Goal: Information Seeking & Learning: Compare options

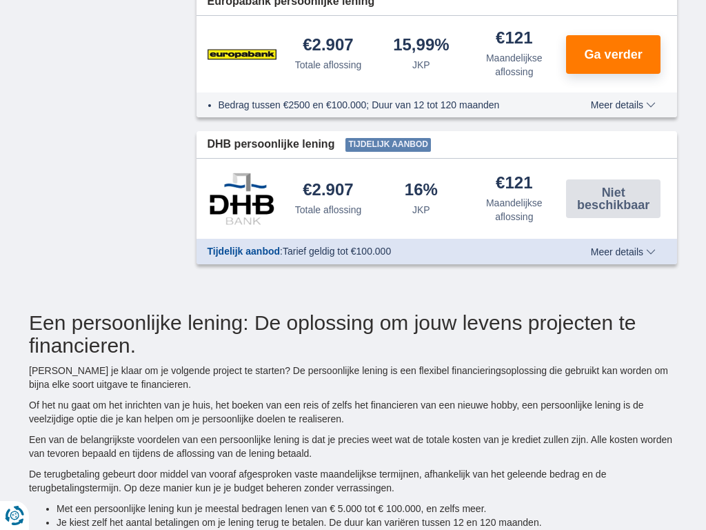
type input "2250"
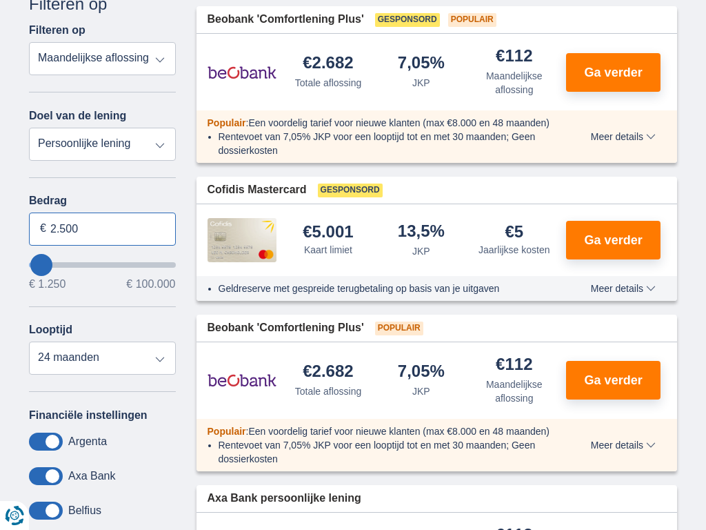
click at [102, 228] on input "2.500" at bounding box center [102, 228] width 147 height 33
type input "2"
type input "100.000"
type input "99250"
select select "120"
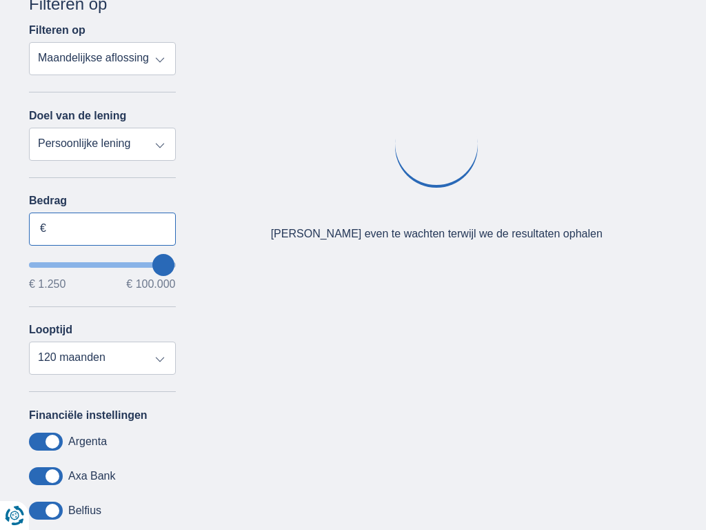
click at [102, 228] on input "Bedrag" at bounding box center [102, 228] width 147 height 33
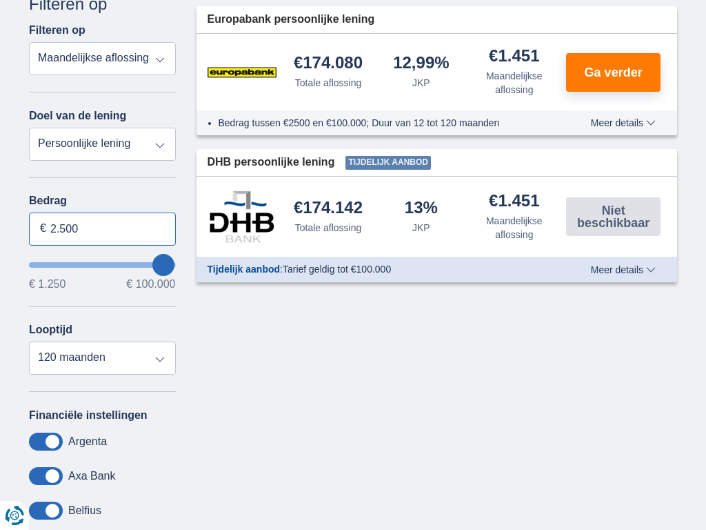
click at [102, 228] on input "2.500" at bounding box center [102, 228] width 147 height 33
type input "2"
type input "2.232"
type input "2250"
select select "24"
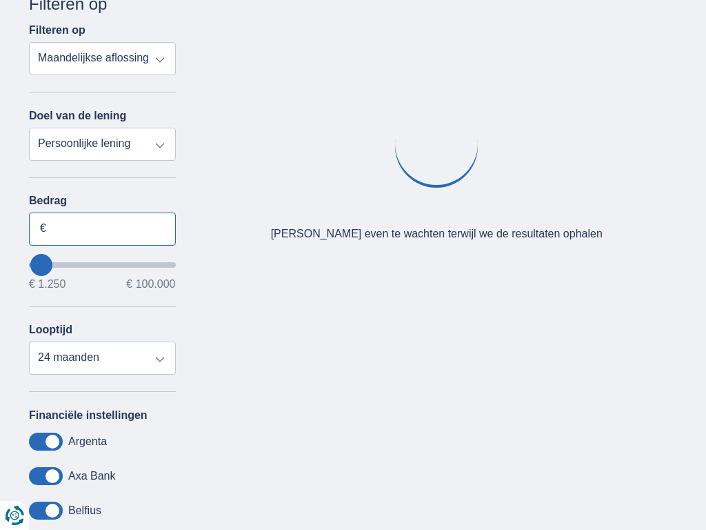
click at [102, 228] on input "Bedrag" at bounding box center [102, 228] width 147 height 33
click at [102, 228] on input "2.500" at bounding box center [102, 228] width 147 height 33
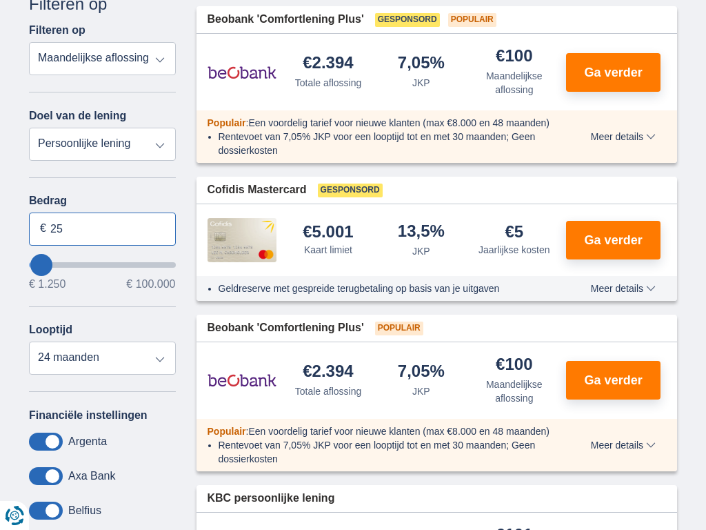
type input "2"
type input "100.000"
type input "99250"
select select "120"
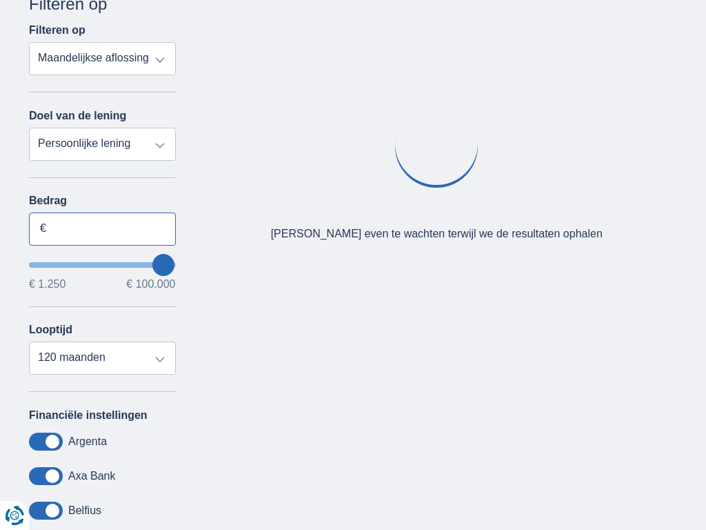
click at [102, 228] on input "Bedrag" at bounding box center [102, 228] width 147 height 33
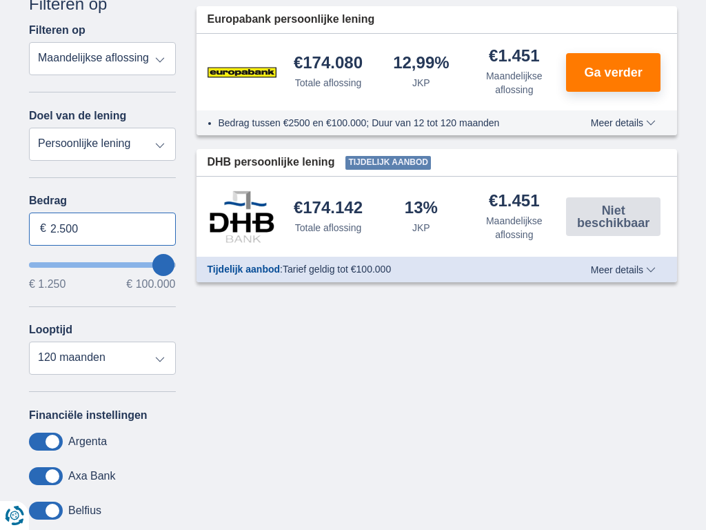
click at [102, 228] on input "2.500" at bounding box center [102, 228] width 147 height 33
type input "2"
type input "100.000"
type input "99250"
click at [102, 228] on input "Bedrag" at bounding box center [102, 228] width 147 height 33
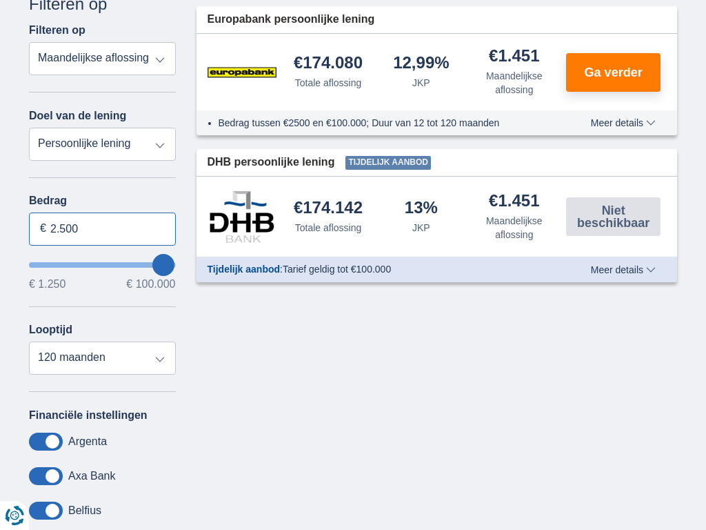
click at [102, 228] on input "2.500" at bounding box center [102, 228] width 147 height 33
type input "2"
type input "100.000"
type input "99250"
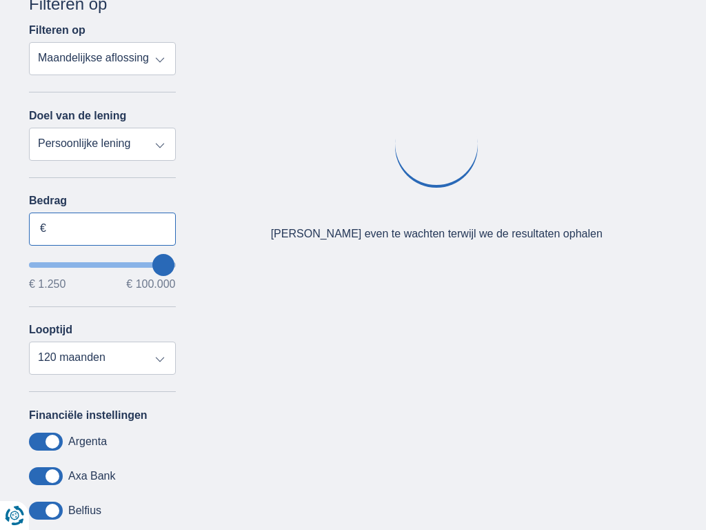
click at [102, 228] on input "Bedrag" at bounding box center [102, 228] width 147 height 33
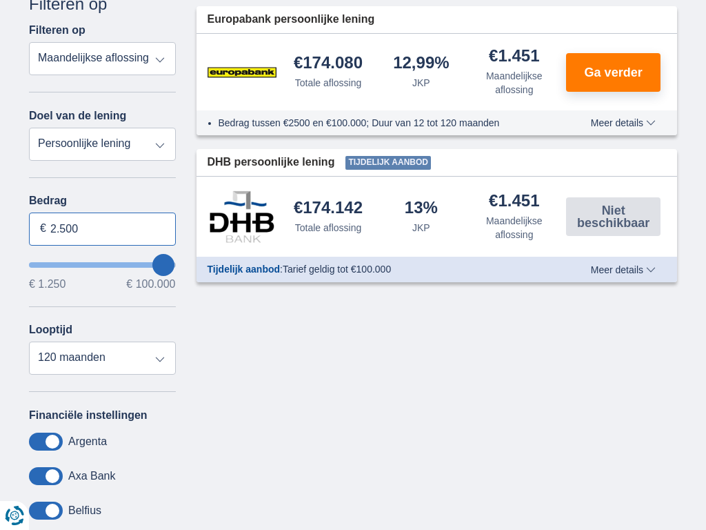
click at [102, 228] on input "2.500" at bounding box center [102, 228] width 147 height 33
type input "2"
type input "100.000"
type input "99250"
click at [102, 228] on input "Bedrag" at bounding box center [102, 228] width 147 height 33
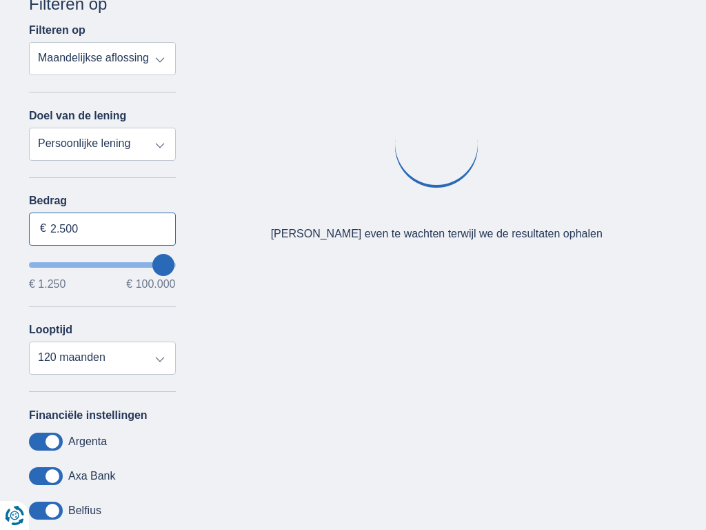
click at [102, 228] on input "2.500" at bounding box center [102, 228] width 147 height 33
type input "2"
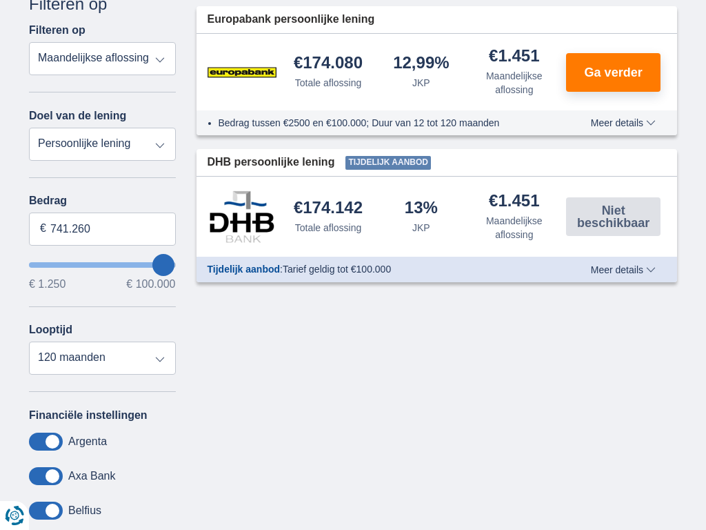
type input "100.000"
type input "99250"
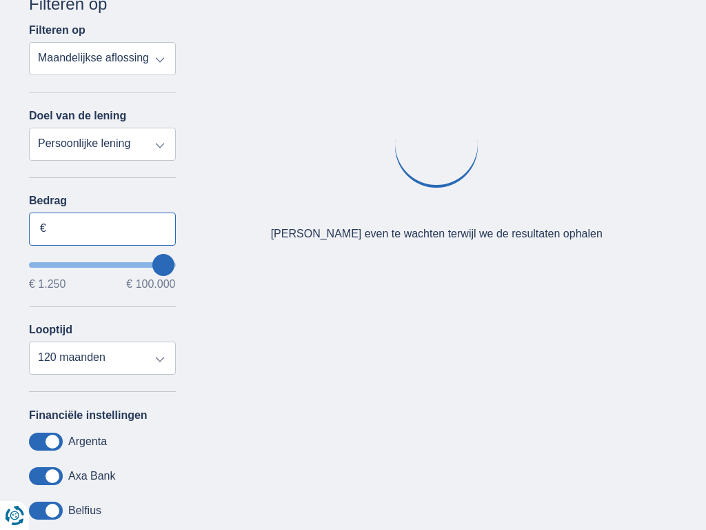
click at [102, 228] on input "Bedrag" at bounding box center [102, 228] width 147 height 33
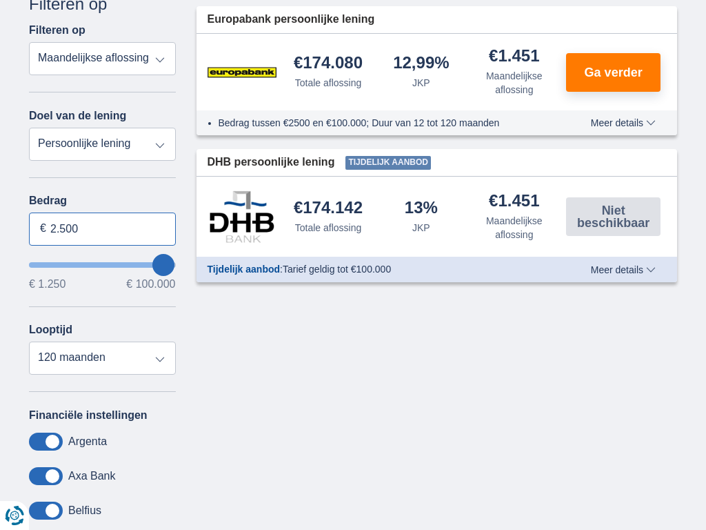
click at [102, 228] on input "2.500" at bounding box center [102, 228] width 147 height 33
type input "2"
type input "100.000"
type input "99250"
click at [102, 228] on input "Bedrag" at bounding box center [102, 228] width 147 height 33
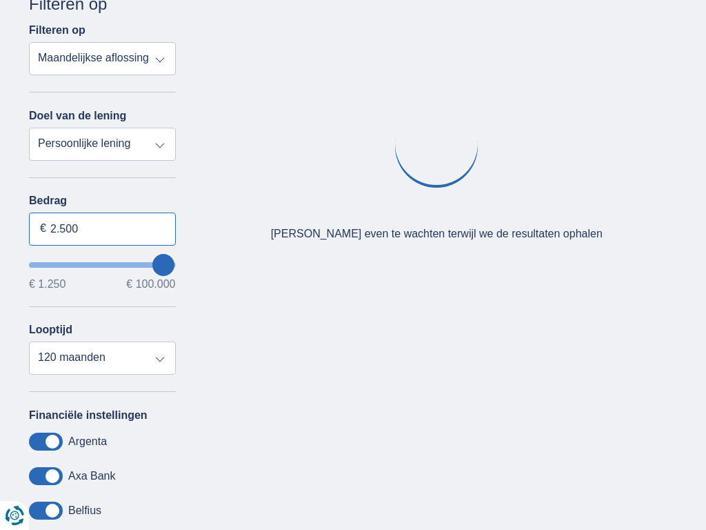
click at [102, 228] on input "2.500" at bounding box center [102, 228] width 147 height 33
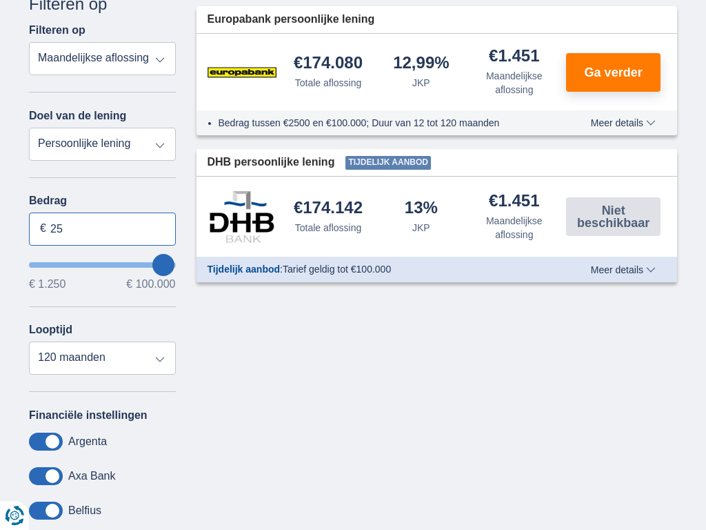
type input "2"
type input "1.250"
type input "1250"
select select "24"
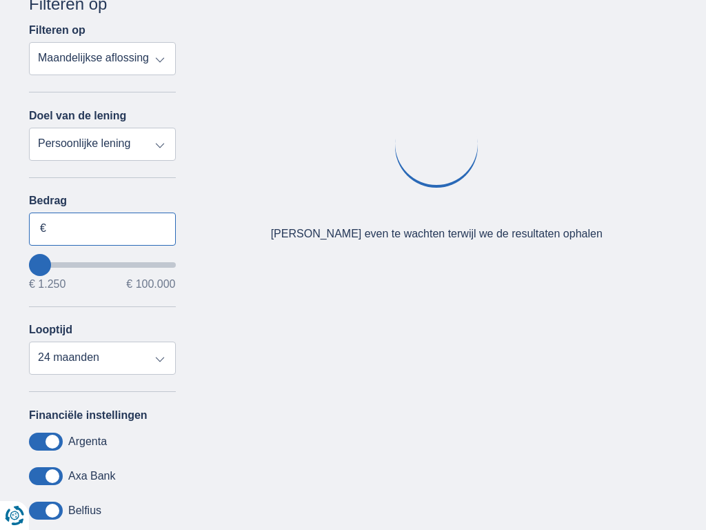
click at [102, 228] on input "Bedrag" at bounding box center [102, 228] width 147 height 33
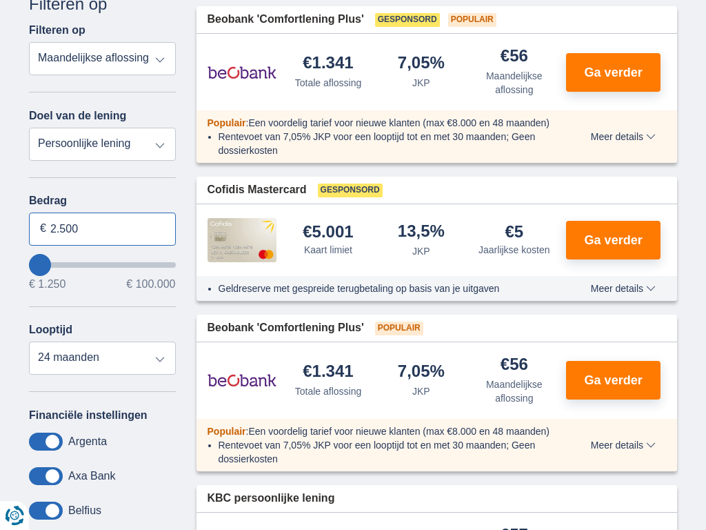
click at [102, 228] on input "2.500" at bounding box center [102, 228] width 147 height 33
type input "2"
type input "100.000"
type input "99250"
select select "120"
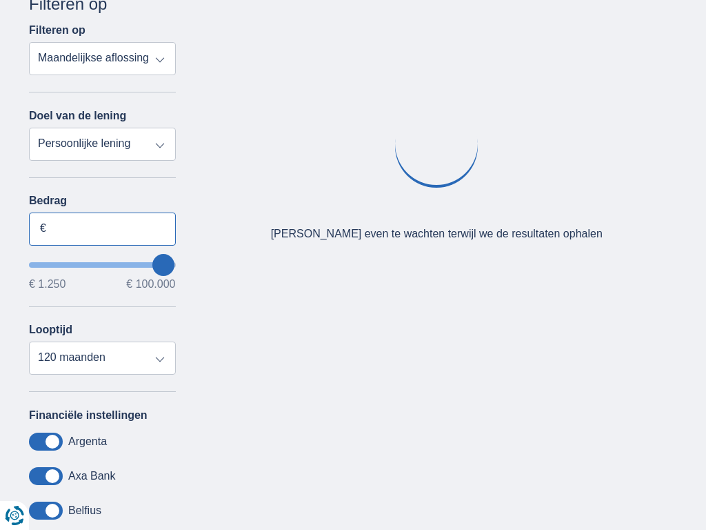
click at [102, 228] on input "Bedrag" at bounding box center [102, 228] width 147 height 33
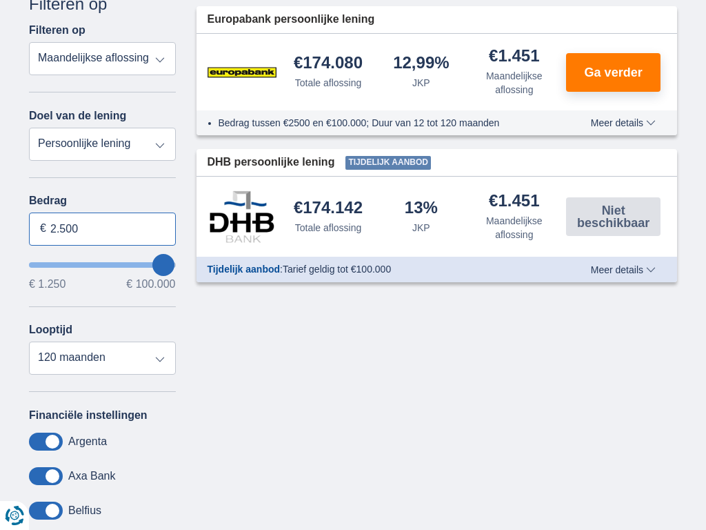
click at [102, 228] on input "2.500" at bounding box center [102, 228] width 147 height 33
type input "2"
type input "100.000"
type input "99250"
click at [102, 228] on input "Bedrag" at bounding box center [102, 228] width 147 height 33
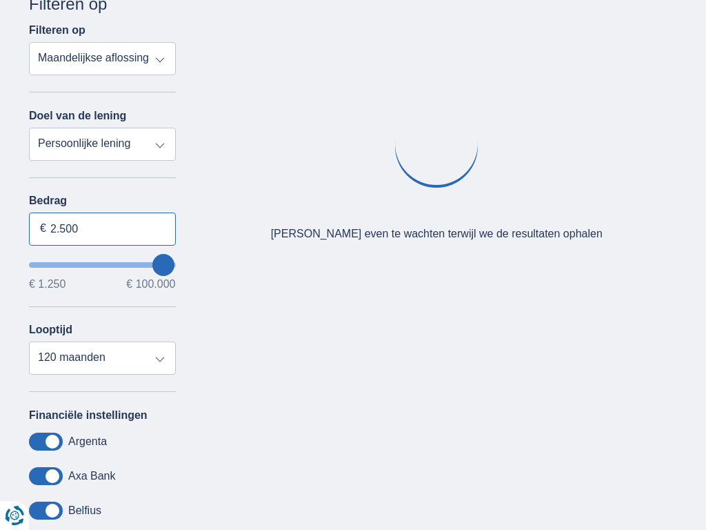
click at [102, 228] on input "2.500" at bounding box center [102, 228] width 147 height 33
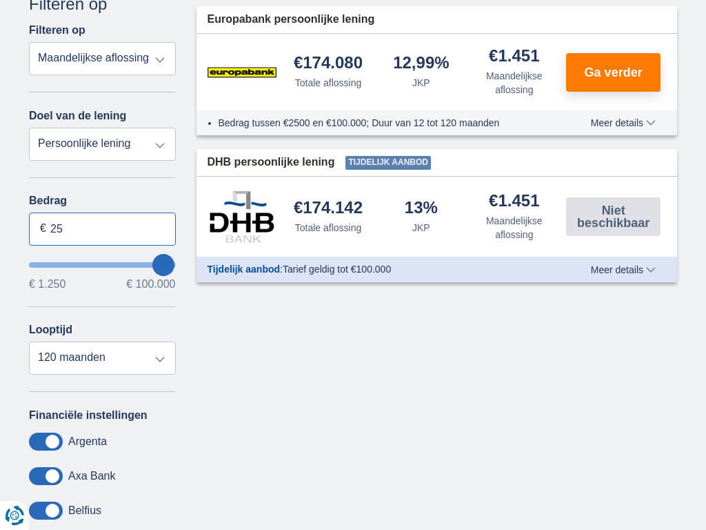
type input "2"
type input "100.000"
type input "99250"
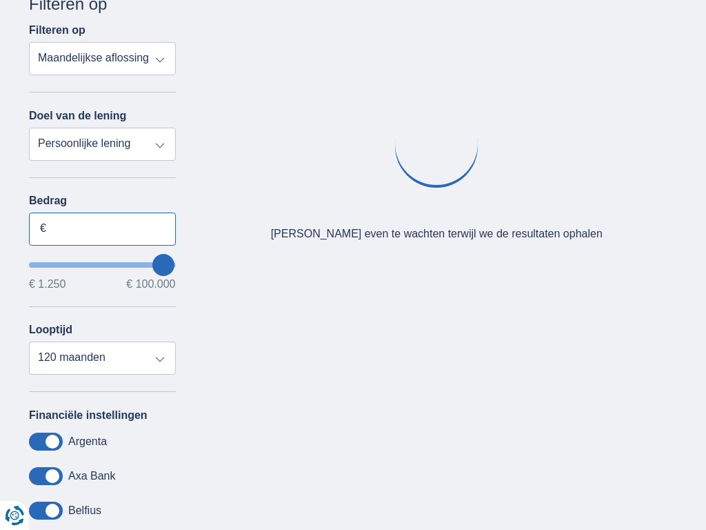
click at [102, 228] on input "Bedrag" at bounding box center [102, 228] width 147 height 33
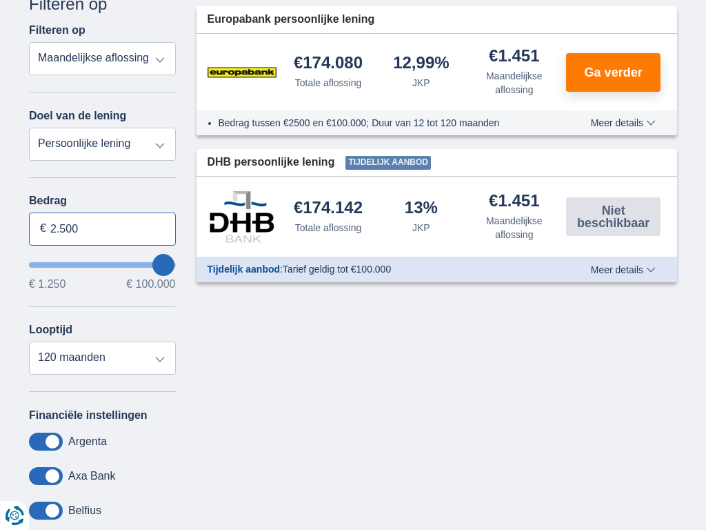
click at [102, 228] on input "2.500" at bounding box center [102, 228] width 147 height 33
type input "2"
type input "100.000"
type input "99250"
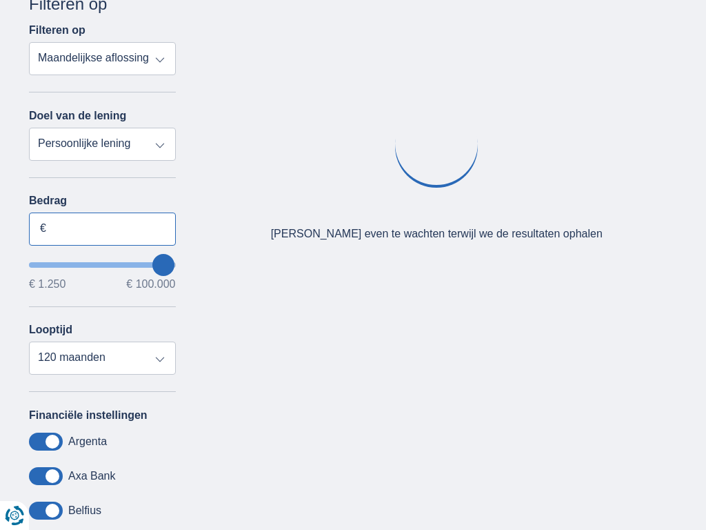
click at [102, 228] on input "Bedrag" at bounding box center [102, 228] width 147 height 33
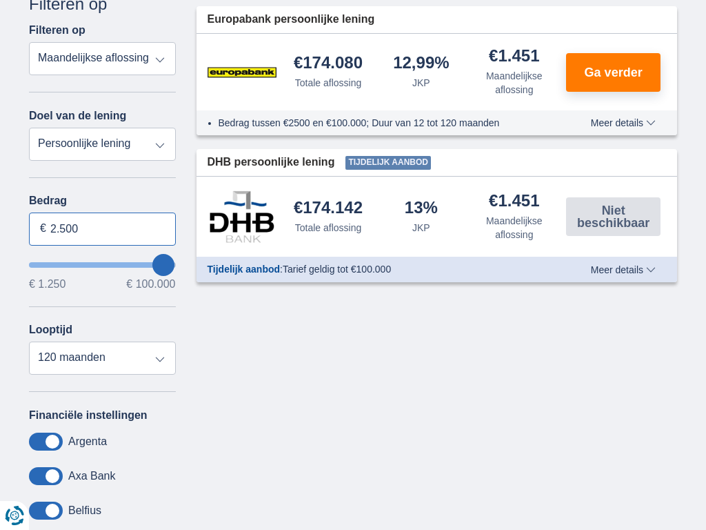
click at [102, 228] on input "2.500" at bounding box center [102, 228] width 147 height 33
type input "2"
type input "15.189"
type input "15250"
select select "84"
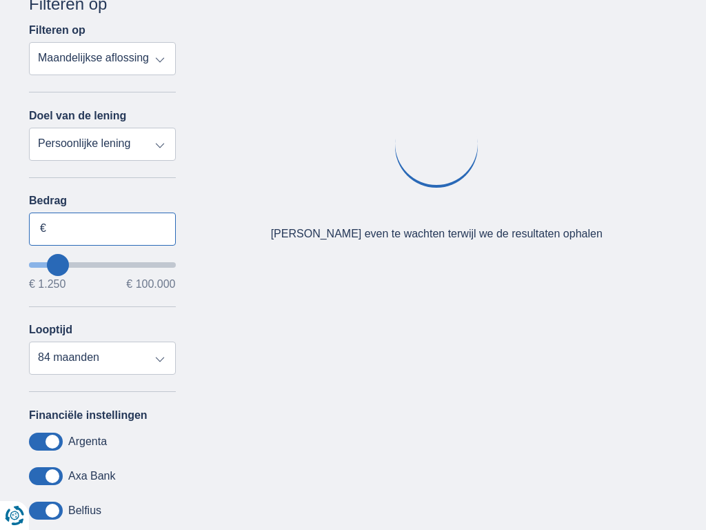
click at [102, 228] on input "Bedrag" at bounding box center [102, 228] width 147 height 33
click at [102, 228] on input "2.500" at bounding box center [102, 228] width 147 height 33
type input "2"
type input "015.464"
type input "15250"
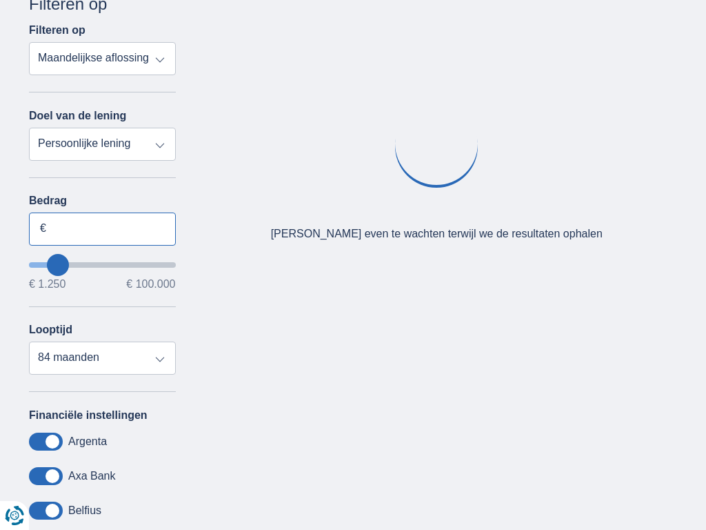
click at [102, 228] on input "Bedrag" at bounding box center [102, 228] width 147 height 33
click at [102, 228] on input "2.500" at bounding box center [102, 228] width 147 height 33
type input "2"
type input "1.250"
type input "1250"
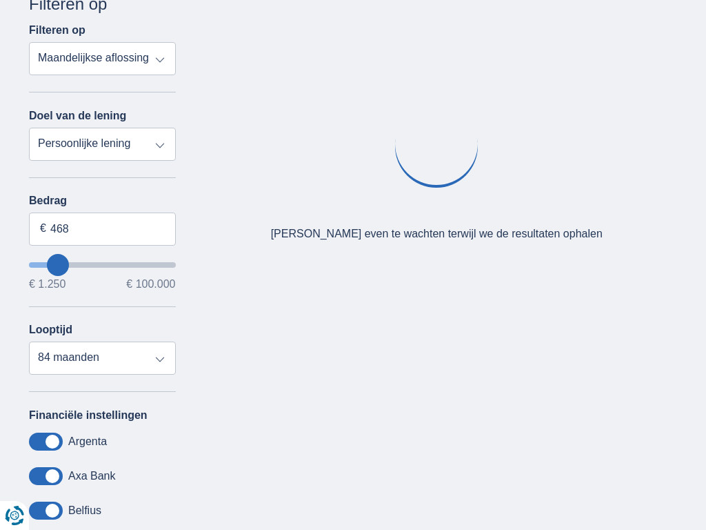
select select "24"
click at [102, 228] on input "Bedrag" at bounding box center [102, 228] width 147 height 33
type input "2.500"
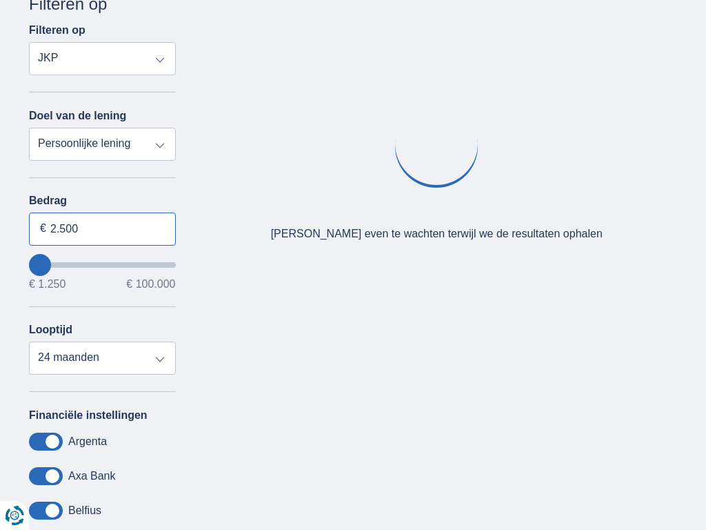
select select "mrp+"
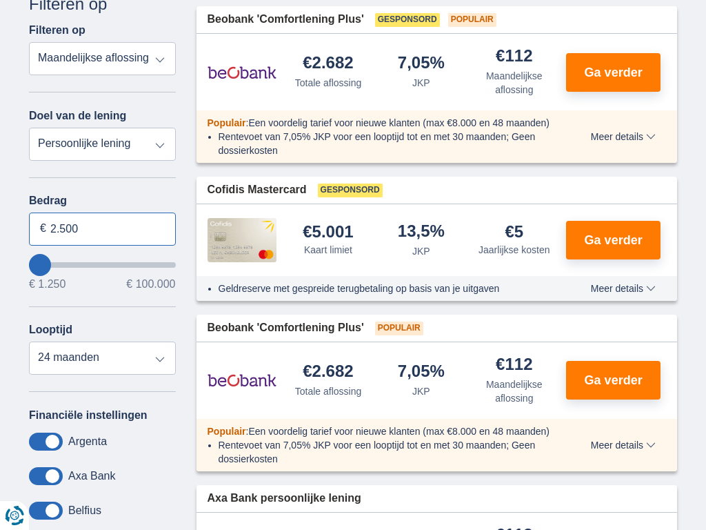
type input "2.500"
type input "2250"
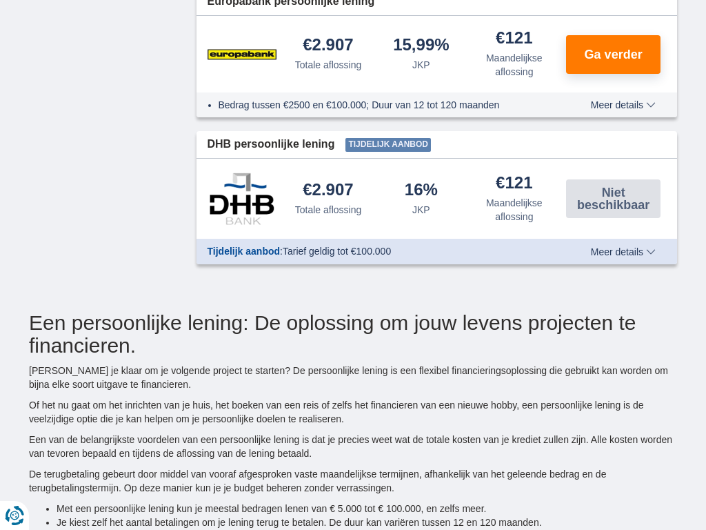
scroll to position [0, 0]
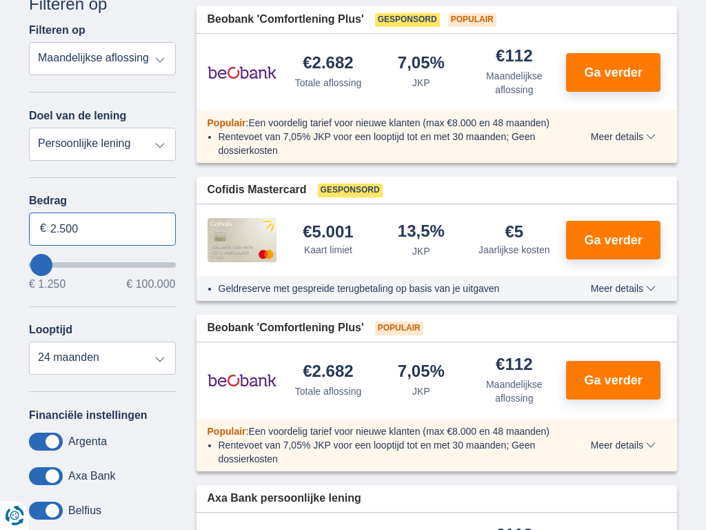
click at [102, 228] on input "2.500" at bounding box center [102, 228] width 147 height 33
type input "2"
type input "100.000"
type input "99250"
click at [102, 228] on input "Bedrag" at bounding box center [102, 228] width 147 height 33
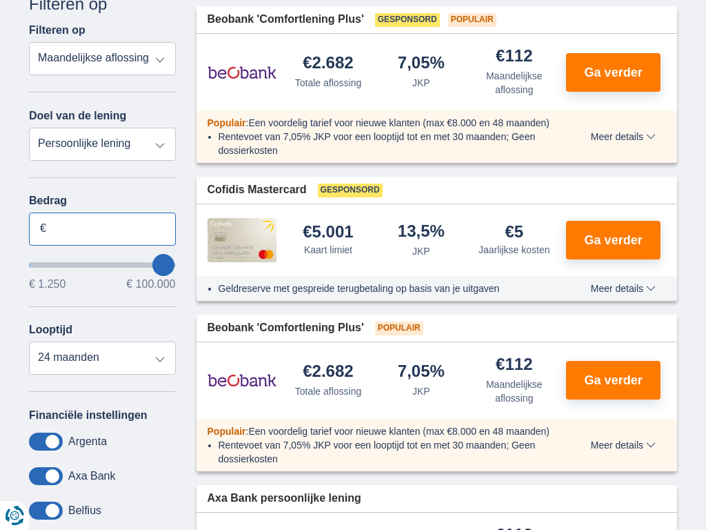
select select "120"
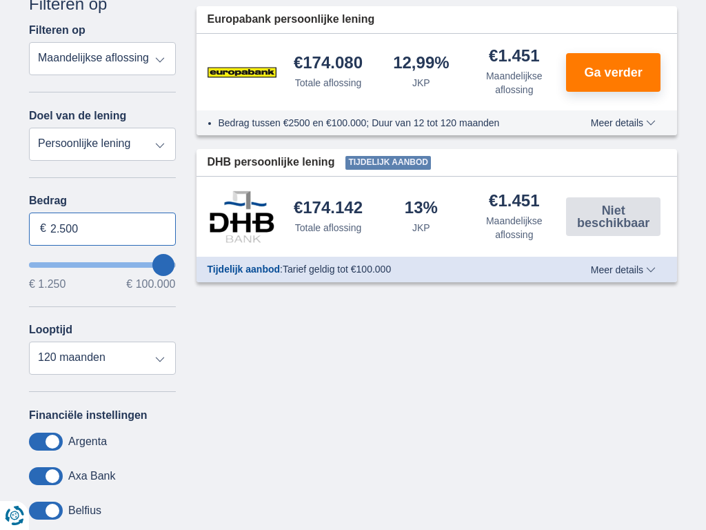
click at [102, 228] on input "2.500" at bounding box center [102, 228] width 147 height 33
type input "2"
type input "7.824"
type input "8250"
select select "48"
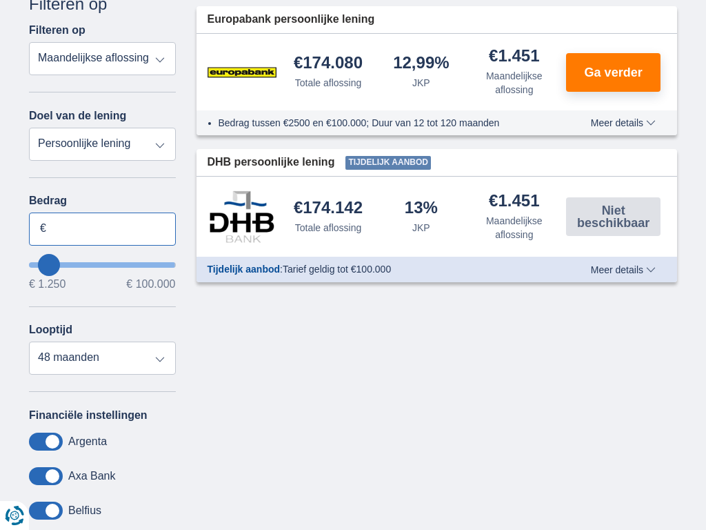
click at [102, 228] on input "Bedrag" at bounding box center [102, 228] width 147 height 33
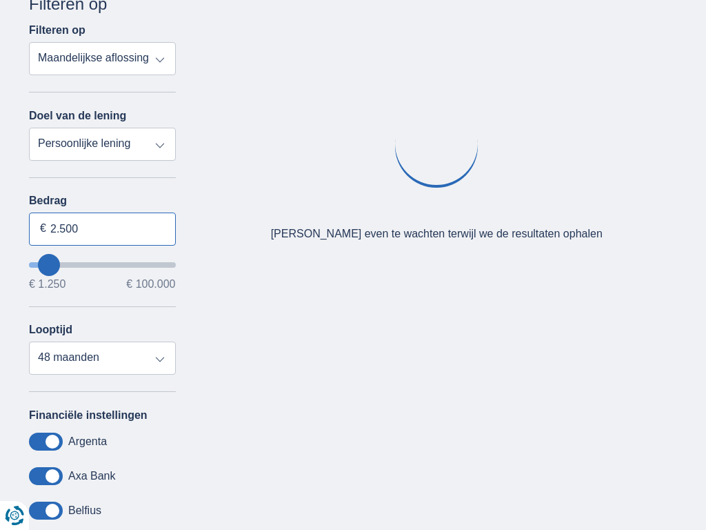
click at [102, 228] on input "2.500" at bounding box center [102, 228] width 147 height 33
type input "2"
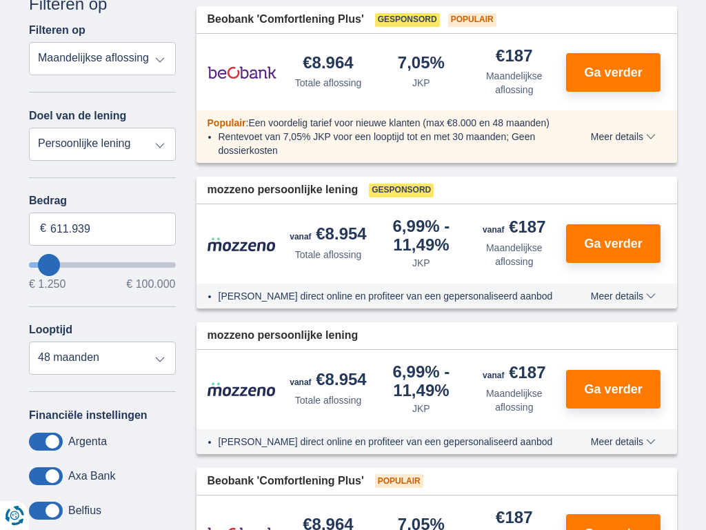
type input "100.000"
type input "99250"
select select "120"
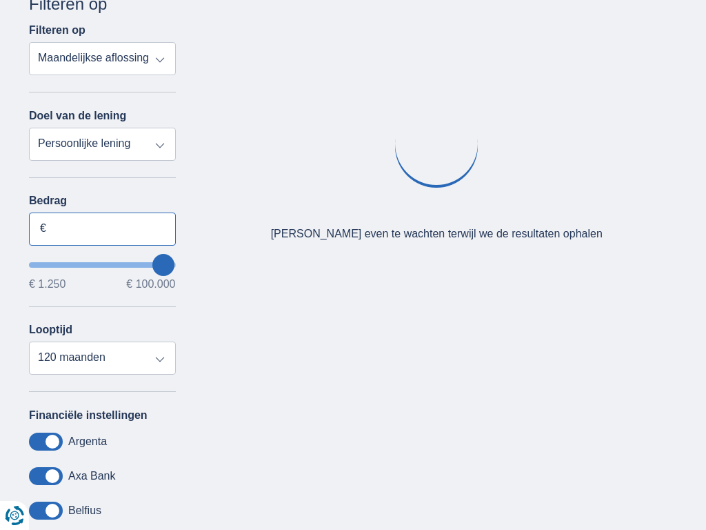
click at [102, 228] on input "Bedrag" at bounding box center [102, 228] width 147 height 33
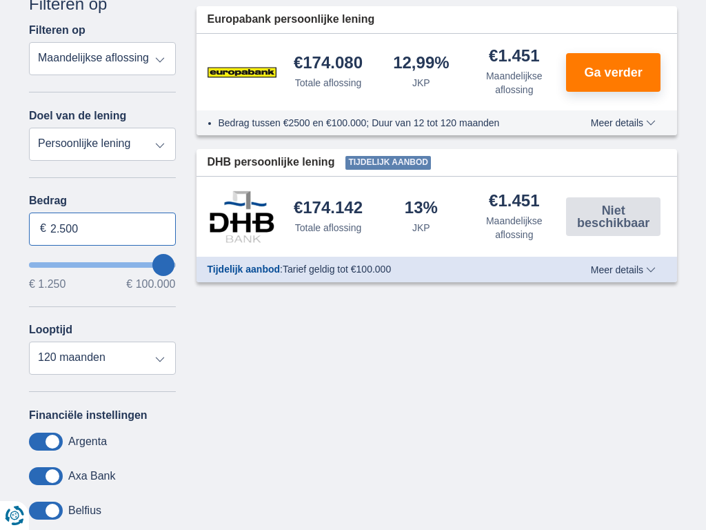
click at [102, 228] on input "2.500" at bounding box center [102, 228] width 147 height 33
type input "2"
type input "100.000"
type input "99250"
click at [102, 228] on input "Bedrag" at bounding box center [102, 228] width 147 height 33
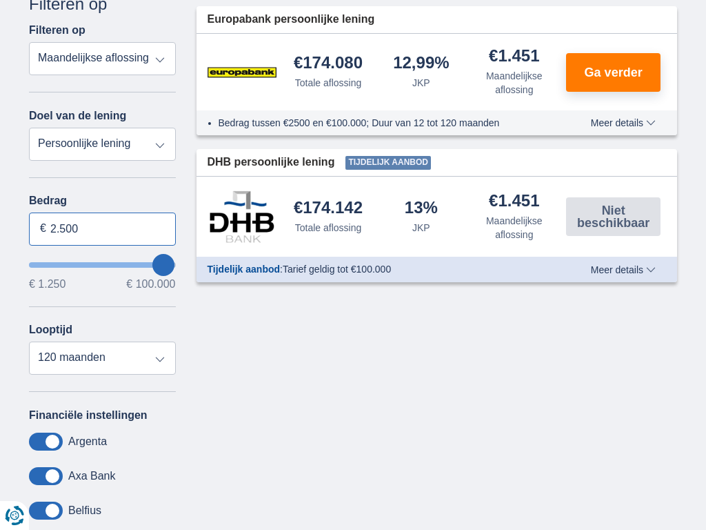
click at [102, 228] on input "2.500" at bounding box center [102, 228] width 147 height 33
type input "2"
type input "100.000"
type input "99250"
click at [102, 228] on input "Bedrag" at bounding box center [102, 228] width 147 height 33
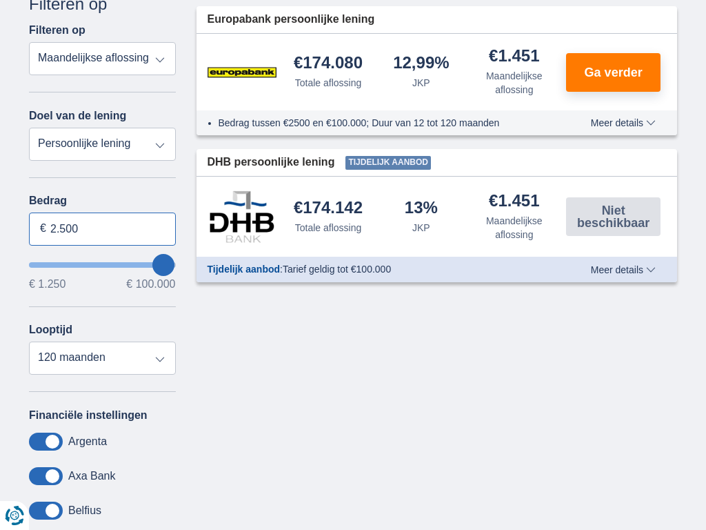
click at [102, 228] on input "2.500" at bounding box center [102, 228] width 147 height 33
type input "2"
type input "100.000"
type input "99250"
click at [102, 228] on input "Bedrag" at bounding box center [102, 228] width 147 height 33
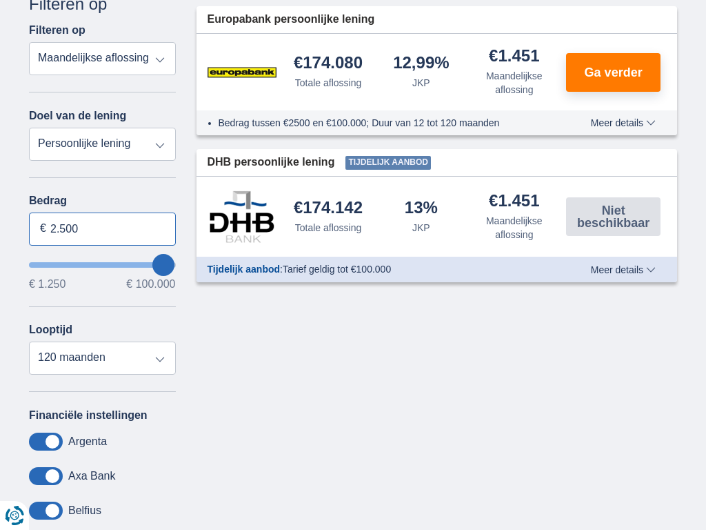
click at [102, 228] on input "2.500" at bounding box center [102, 228] width 147 height 33
type input "2"
type input "100.000"
type input "99250"
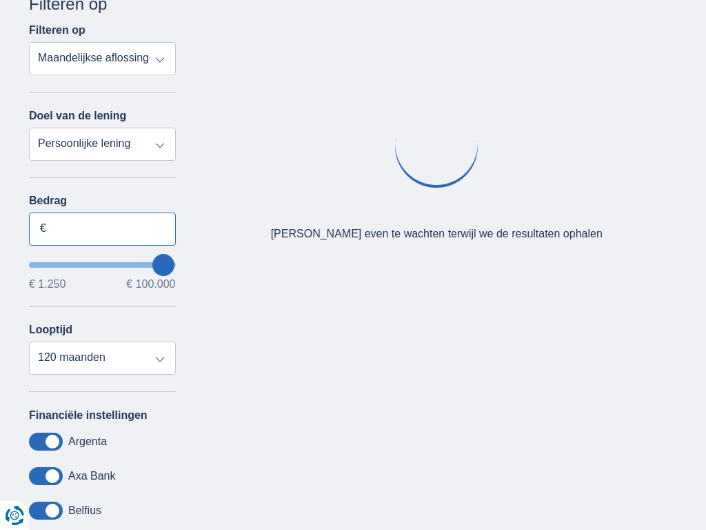
click at [102, 228] on input "Bedrag" at bounding box center [102, 228] width 147 height 33
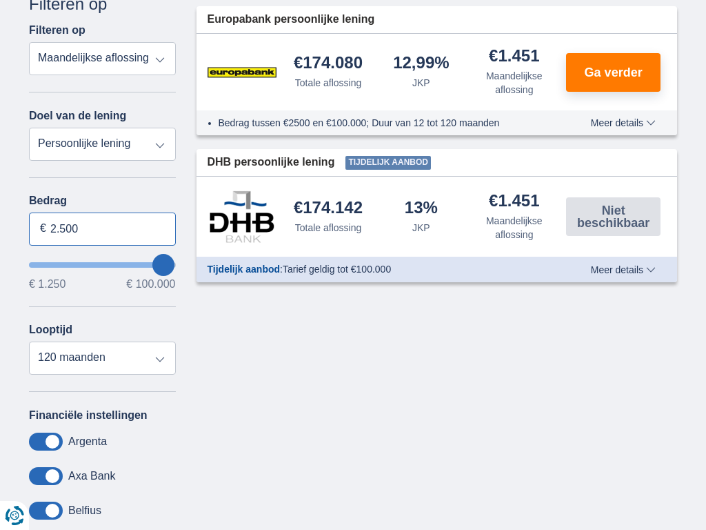
click at [102, 228] on input "2.500" at bounding box center [102, 228] width 147 height 33
type input "2"
type input "100.000"
type input "99250"
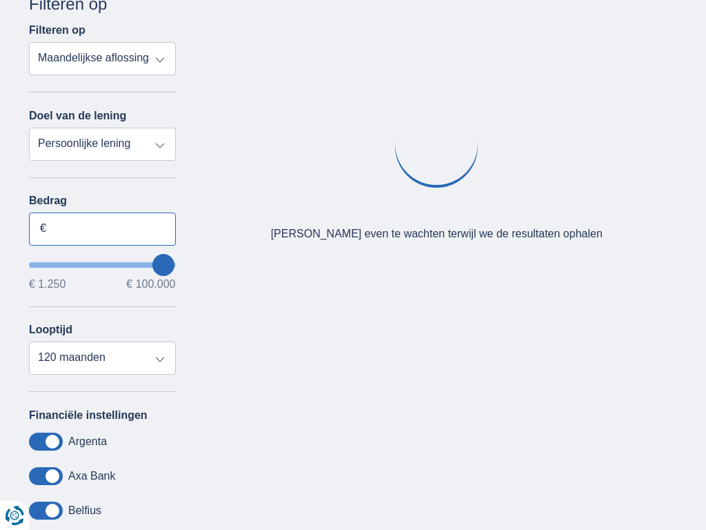
click at [102, 228] on input "Bedrag" at bounding box center [102, 228] width 147 height 33
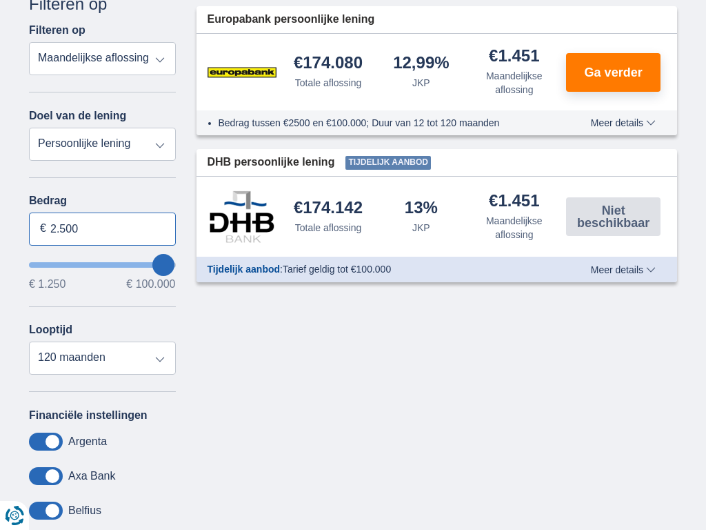
click at [102, 228] on input "2.500" at bounding box center [102, 228] width 147 height 33
type input "2"
type input "1.250"
type input "1250"
select select "24"
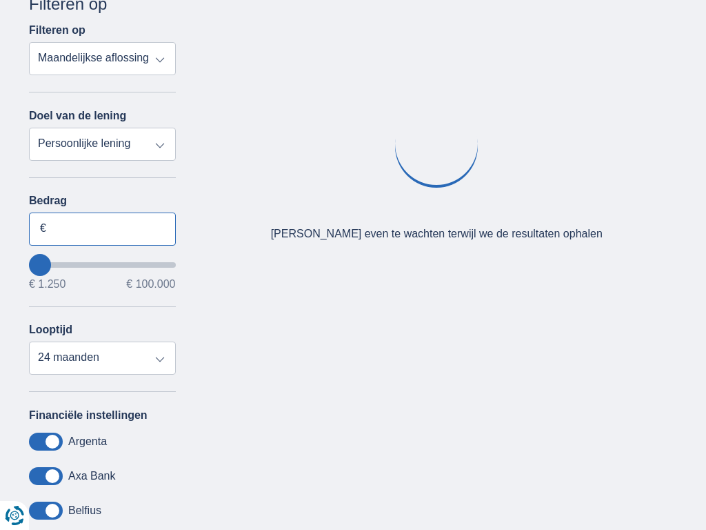
click at [102, 228] on input "Bedrag" at bounding box center [102, 228] width 147 height 33
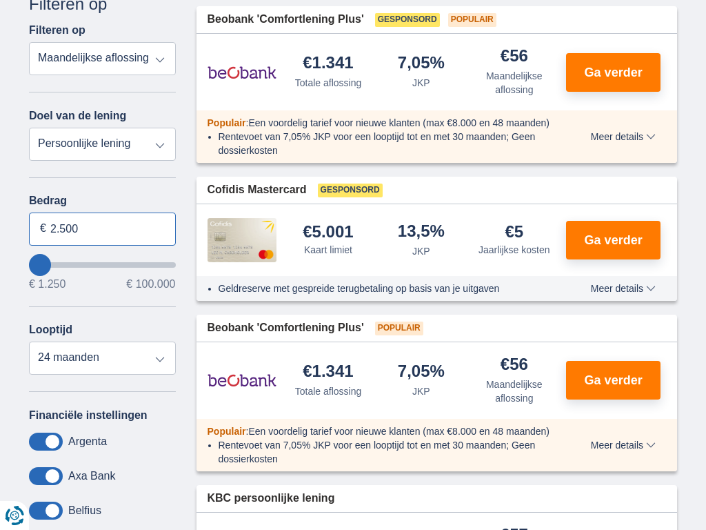
click at [102, 228] on input "2.500" at bounding box center [102, 228] width 147 height 33
type input "2"
type input "100.000"
type input "99250"
select select "120"
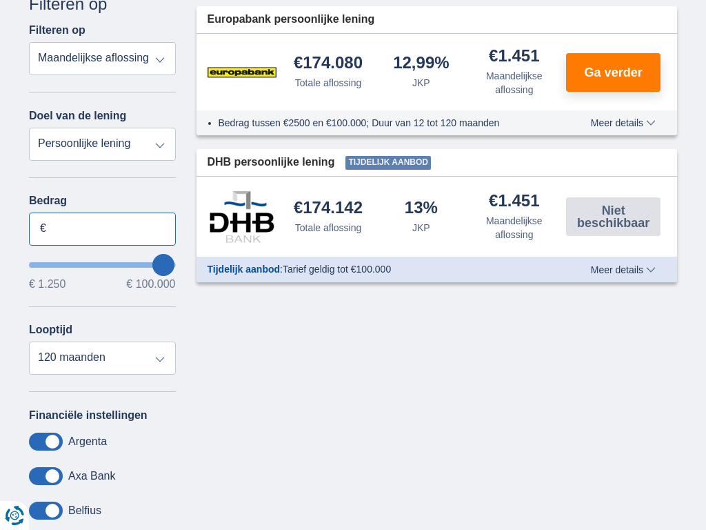
click at [102, 228] on input "Bedrag" at bounding box center [102, 228] width 147 height 33
click at [102, 228] on input "2.500" at bounding box center [102, 228] width 147 height 33
type input "2"
type input "100.000"
type input "99250"
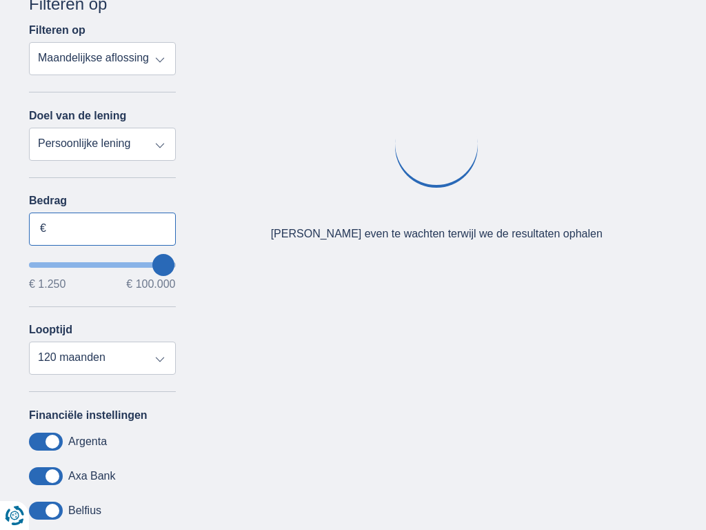
click at [102, 228] on input "Bedrag" at bounding box center [102, 228] width 147 height 33
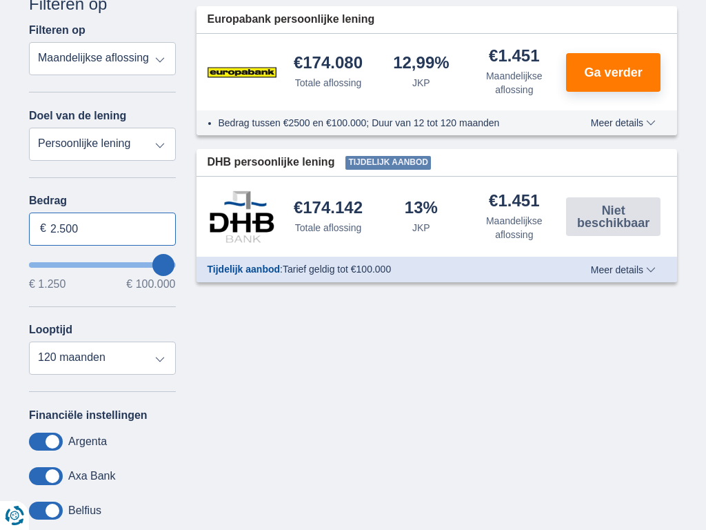
click at [102, 228] on input "2.500" at bounding box center [102, 228] width 147 height 33
type input "2"
type input "100.000"
type input "99250"
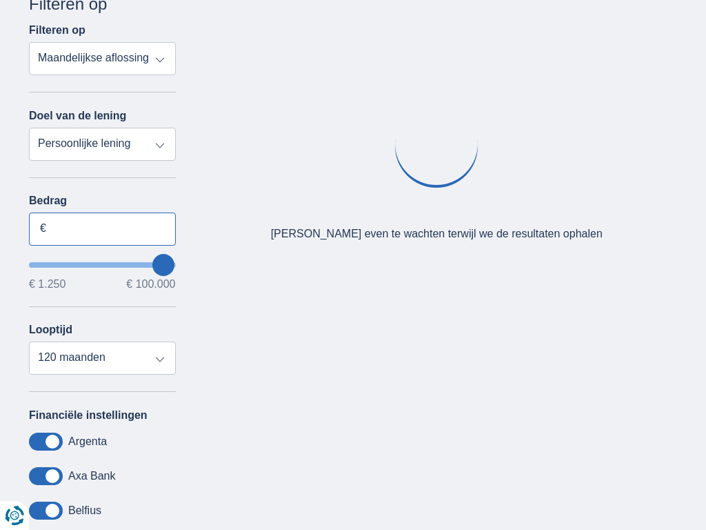
click at [102, 228] on input "Bedrag" at bounding box center [102, 228] width 147 height 33
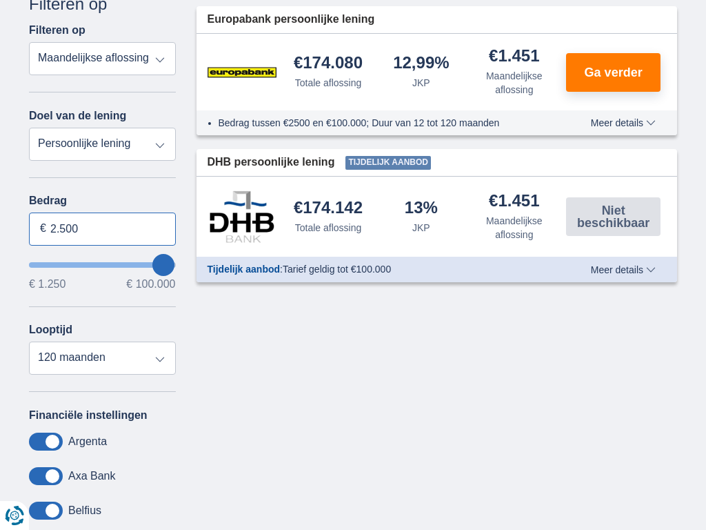
click at [102, 228] on input "2.500" at bounding box center [102, 228] width 147 height 33
type input "2"
type input "100.000"
type input "99250"
click at [102, 228] on input "Bedrag" at bounding box center [102, 228] width 147 height 33
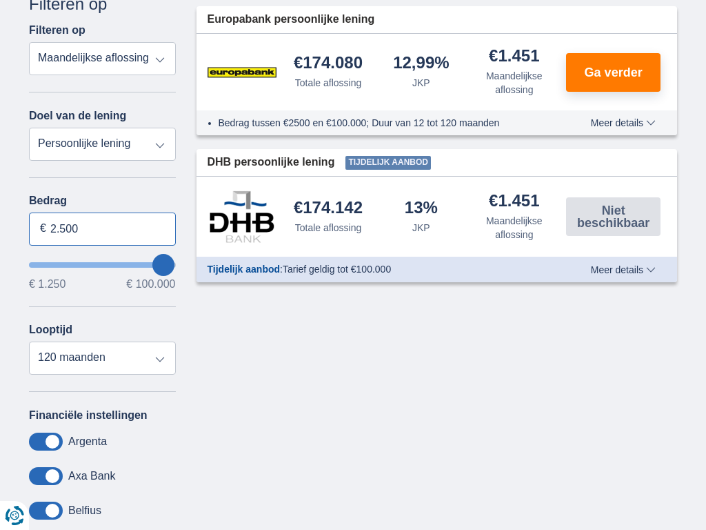
click at [102, 228] on input "2.500" at bounding box center [102, 228] width 147 height 33
type input "2"
type input "22.270"
type input "22250"
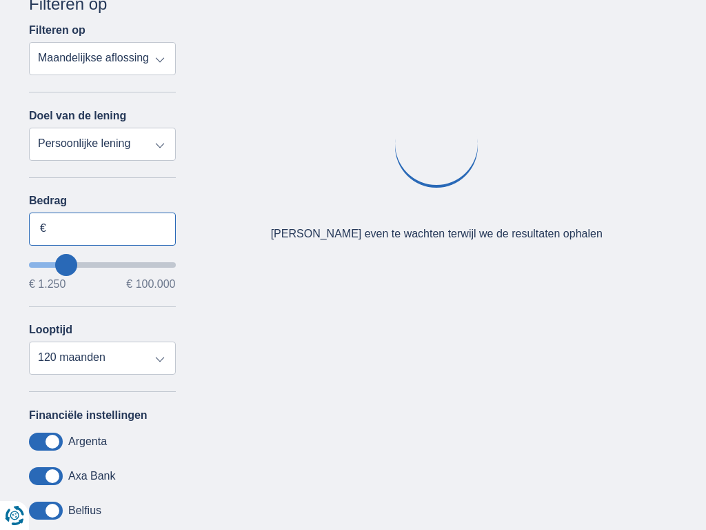
click at [102, 228] on input "Bedrag" at bounding box center [102, 228] width 147 height 33
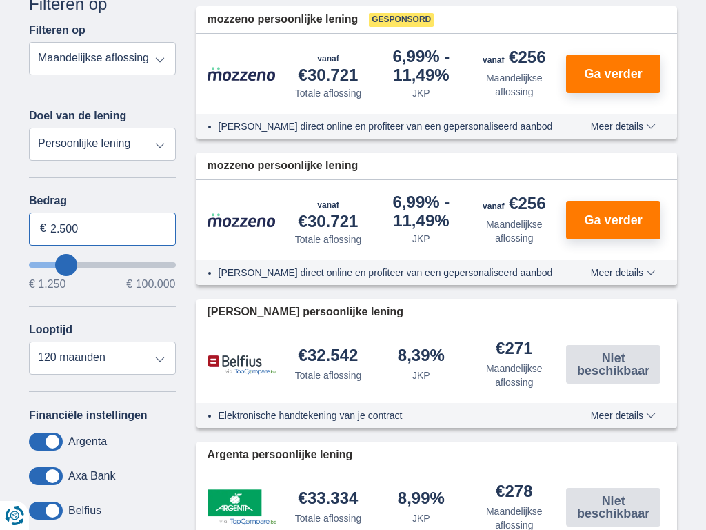
click at [102, 228] on input "2.500" at bounding box center [102, 228] width 147 height 33
type input "2"
type input "060.868"
type input "61250"
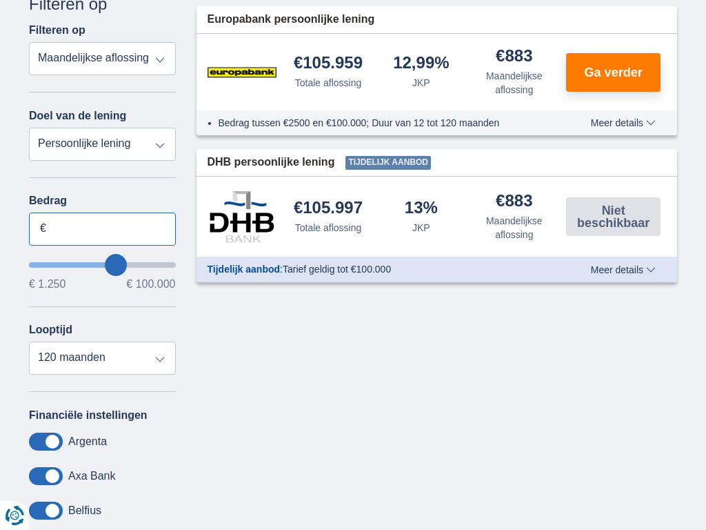
click at [102, 228] on input "Bedrag" at bounding box center [102, 228] width 147 height 33
click at [102, 228] on input "2.500" at bounding box center [102, 228] width 147 height 33
type input "2"
type input "030.691"
type input "30250"
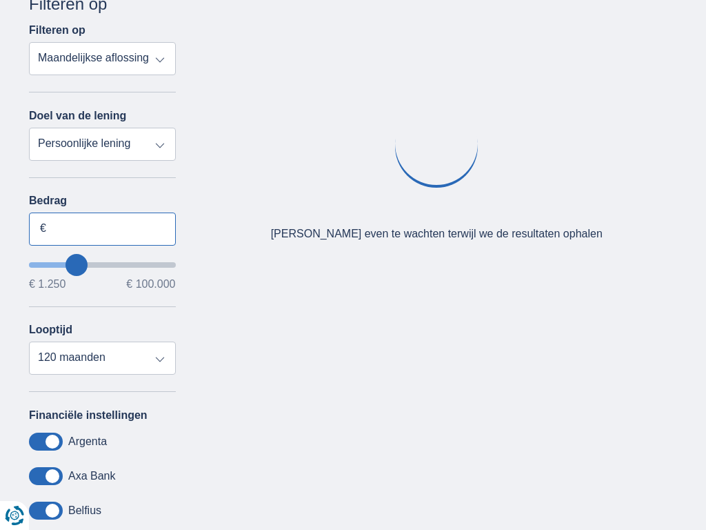
click at [102, 228] on input "Bedrag" at bounding box center [102, 228] width 147 height 33
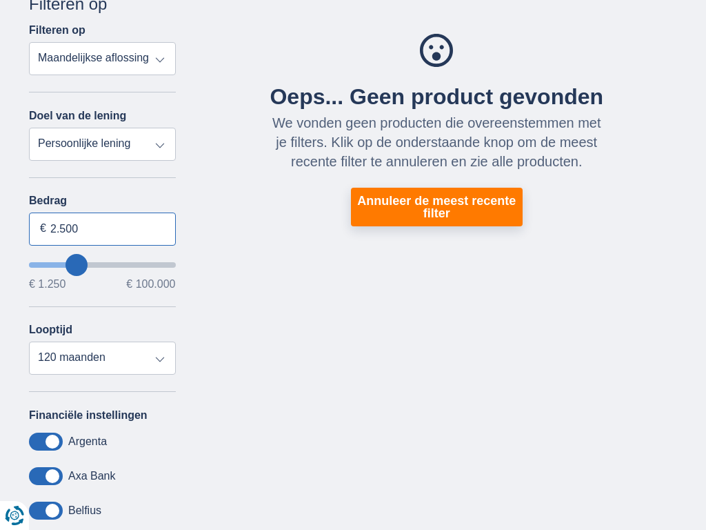
click at [102, 228] on input "2.500" at bounding box center [102, 228] width 147 height 33
type input "2"
type input "100.000"
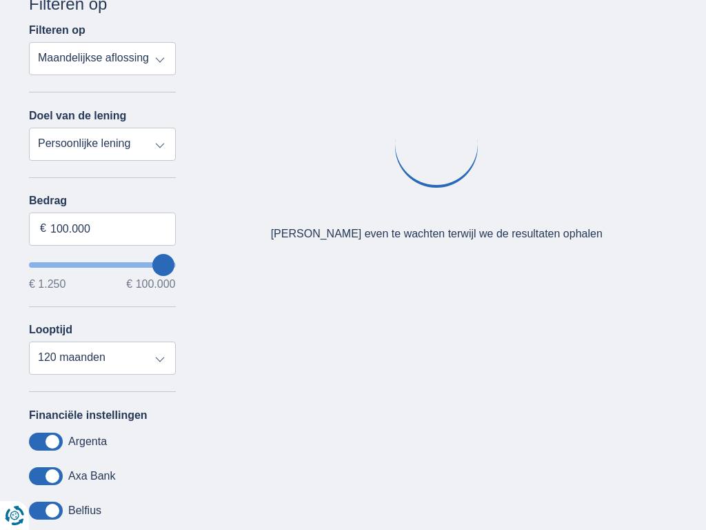
type input "50250"
click at [102, 264] on input "wantToBorrow" at bounding box center [102, 265] width 147 height 6
type input "50.250"
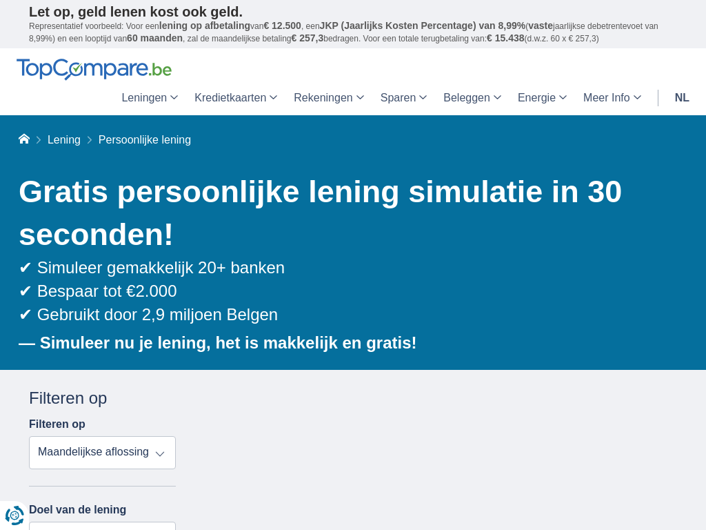
type input "50250"
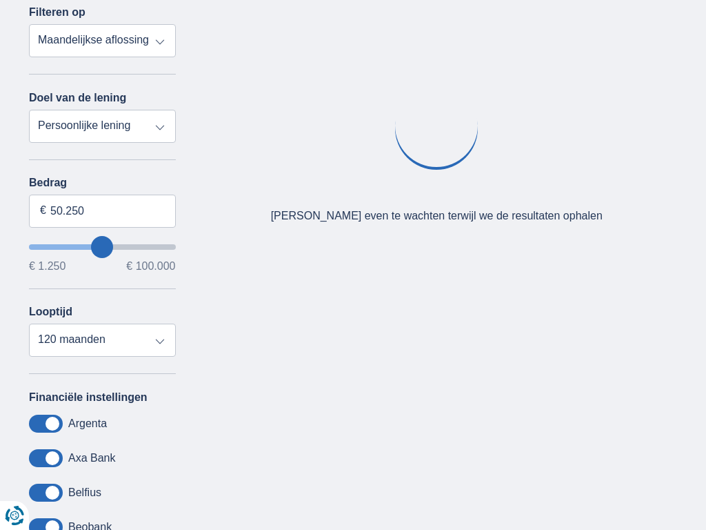
scroll to position [394, 0]
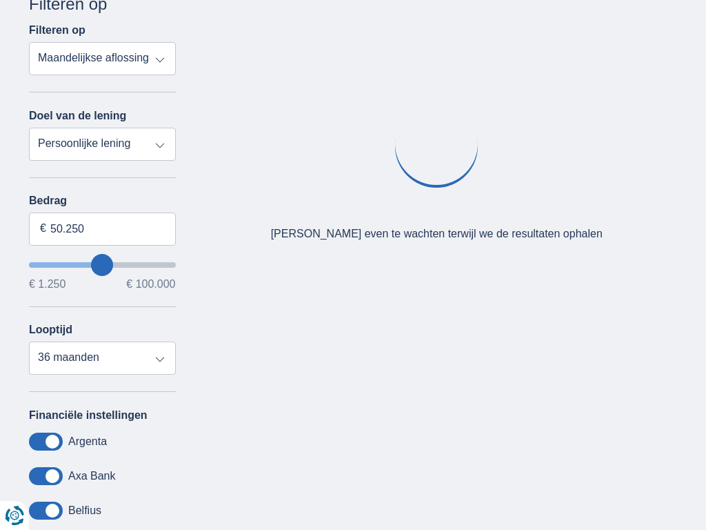
select select "120"
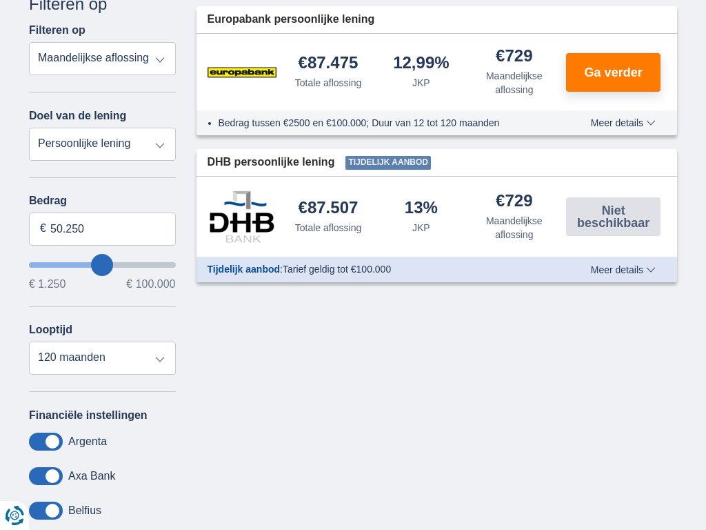
select select "vehicleLoan"
select select "3-4"
type input "15.000"
type input "15250"
select select "60"
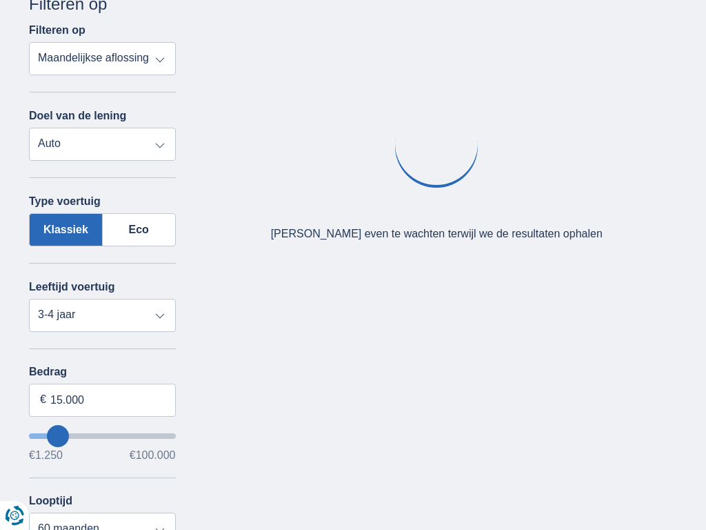
type input "15250"
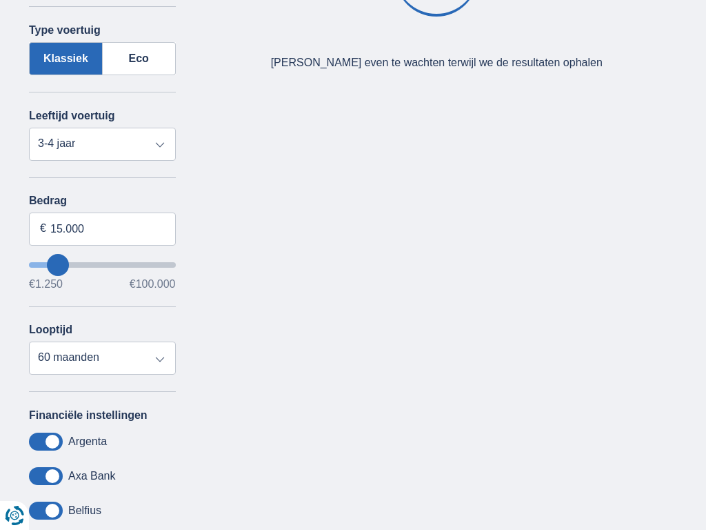
select select "moto"
select select "new"
type input "15.000"
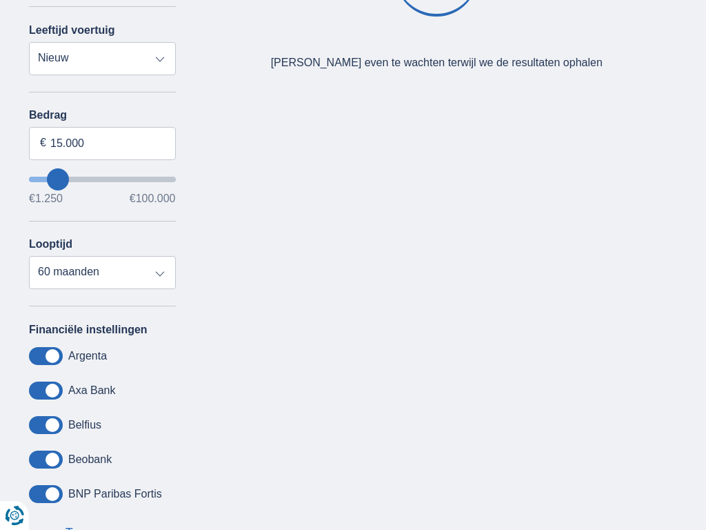
type input "15250"
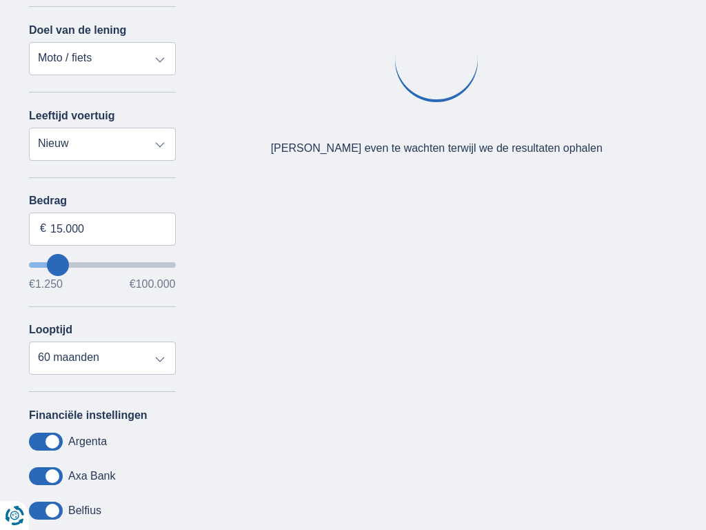
select select "caravan"
type input "15.000"
type input "15250"
select select "renovationLoan"
type input "15.000"
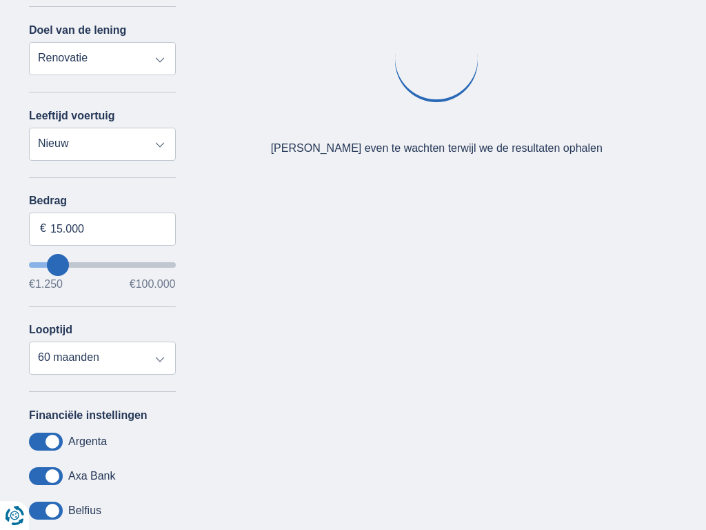
type input "15250"
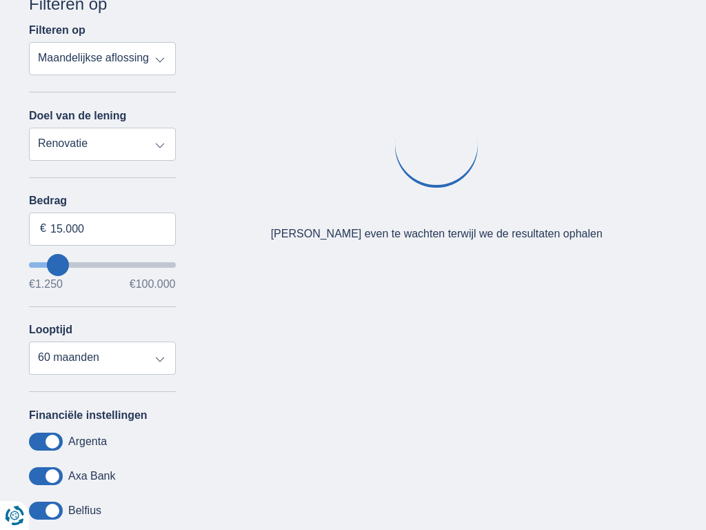
select select "personalLoan"
type input "7.500"
type input "7250"
select select "42"
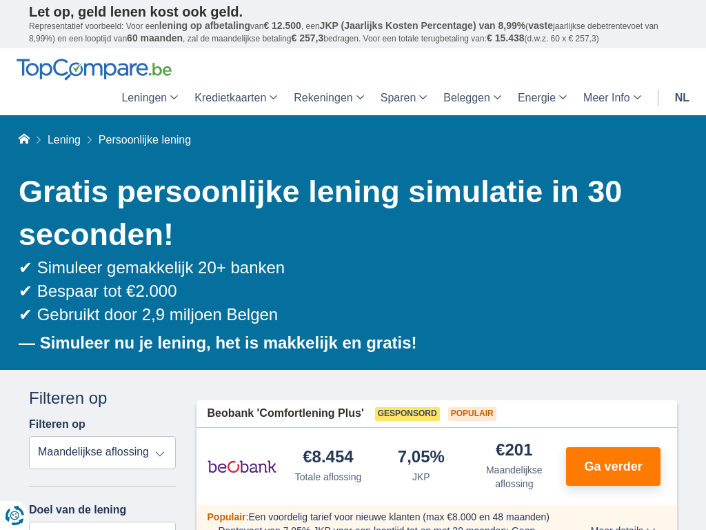
scroll to position [394, 0]
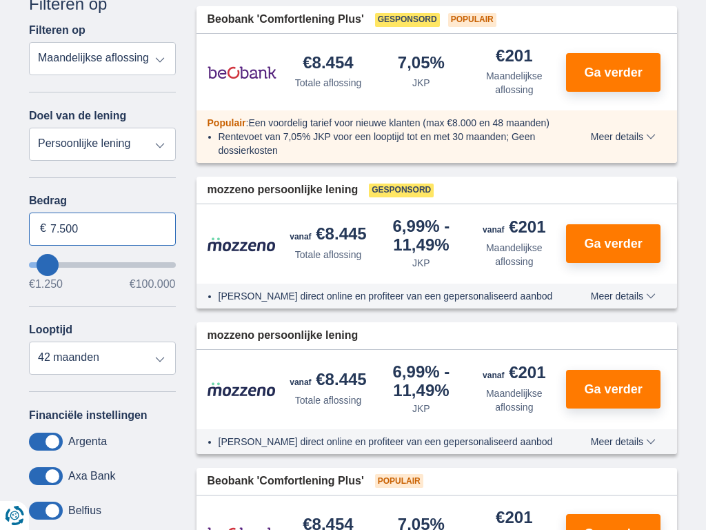
click at [102, 228] on input "7.500" at bounding box center [102, 228] width 147 height 33
type input "7"
type input "100.000"
type input "99250"
select select "120"
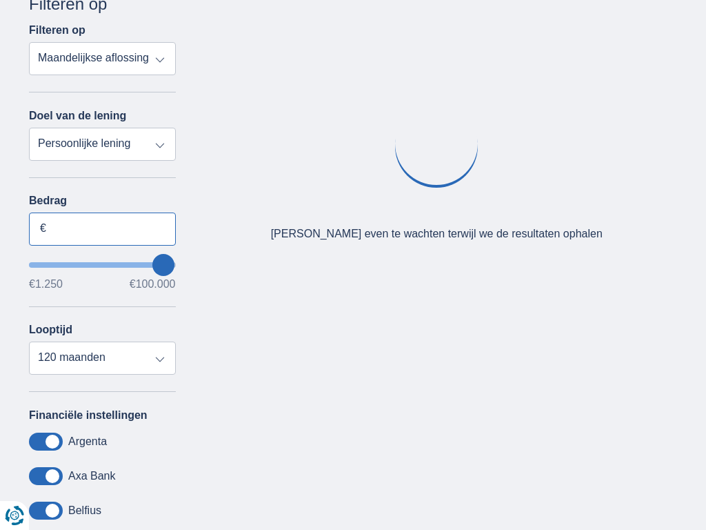
click at [102, 228] on input "Bedrag" at bounding box center [102, 228] width 147 height 33
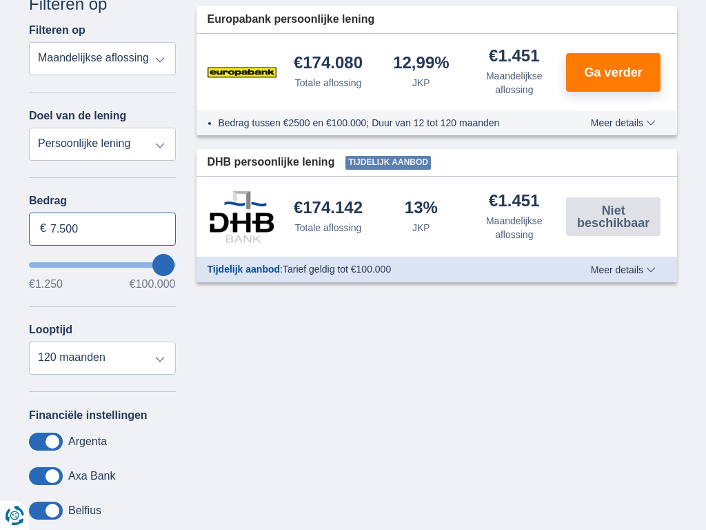
click at [102, 228] on input "7.500" at bounding box center [102, 228] width 147 height 33
type input "7"
type input "7.692"
type input "7250"
select select "48"
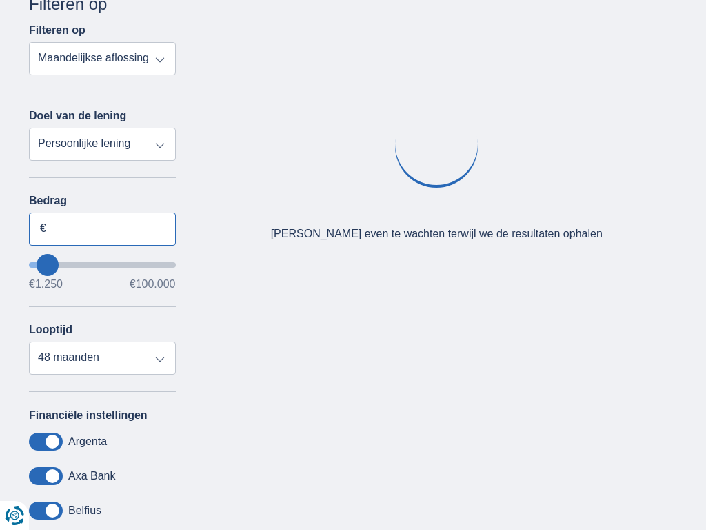
click at [102, 228] on input "Bedrag" at bounding box center [102, 228] width 147 height 33
click at [102, 228] on input "7.500" at bounding box center [102, 228] width 147 height 33
type input "7"
type input "040.274"
type input "40250"
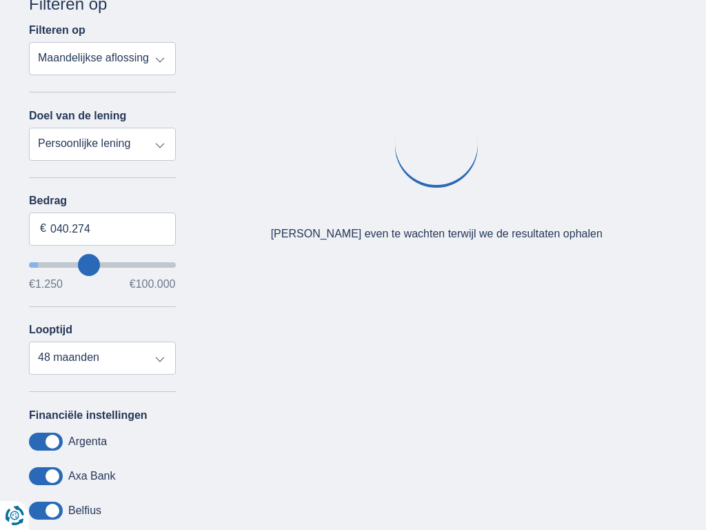
select select "120"
click at [102, 228] on input "Bedrag" at bounding box center [102, 228] width 147 height 33
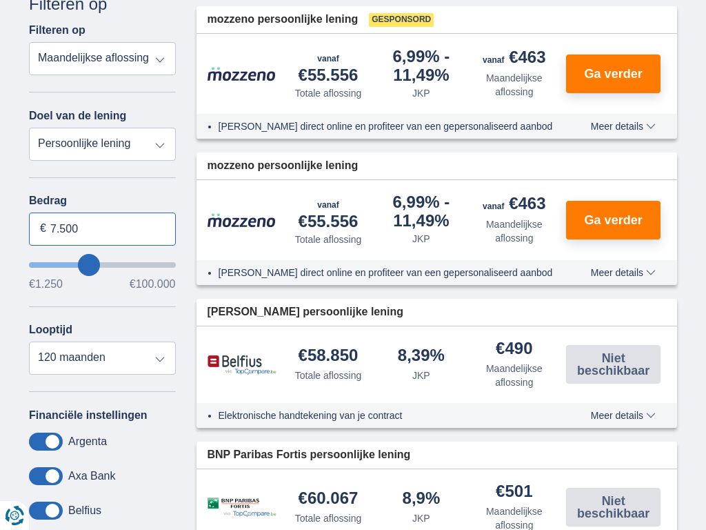
click at [102, 228] on input "7.500" at bounding box center [102, 228] width 147 height 33
type input "7"
type input "100.000"
type input "99250"
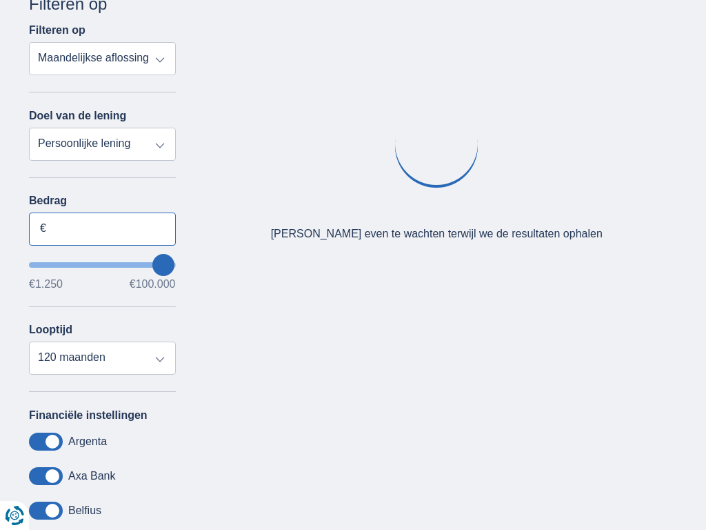
click at [102, 228] on input "Bedrag" at bounding box center [102, 228] width 147 height 33
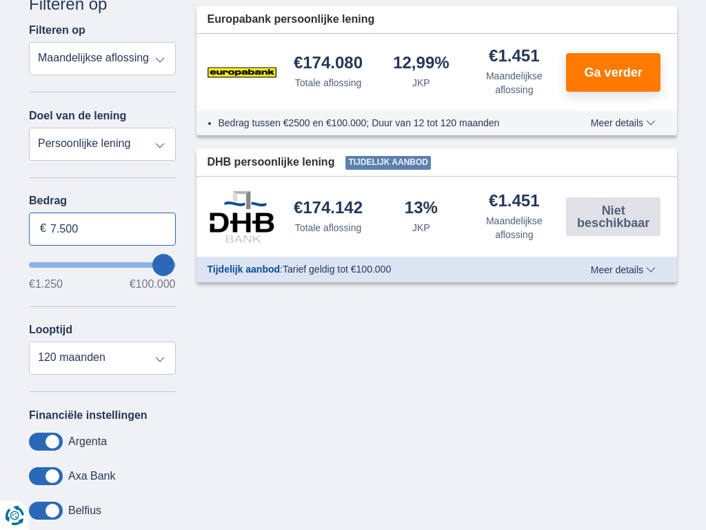
click at [102, 228] on input "7.500" at bounding box center [102, 228] width 147 height 33
type input "7"
type input "100.000"
type input "99250"
click at [102, 228] on input "Bedrag" at bounding box center [102, 228] width 147 height 33
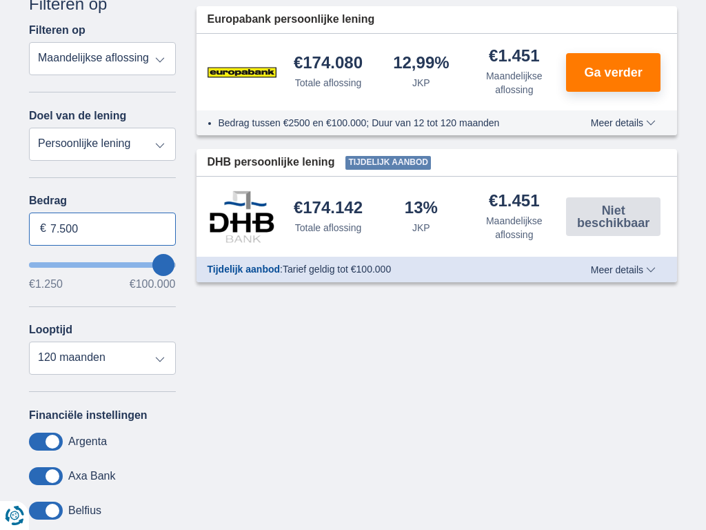
click at [102, 228] on input "7.500" at bounding box center [102, 228] width 147 height 33
type input "7"
type input "100.000"
type input "99250"
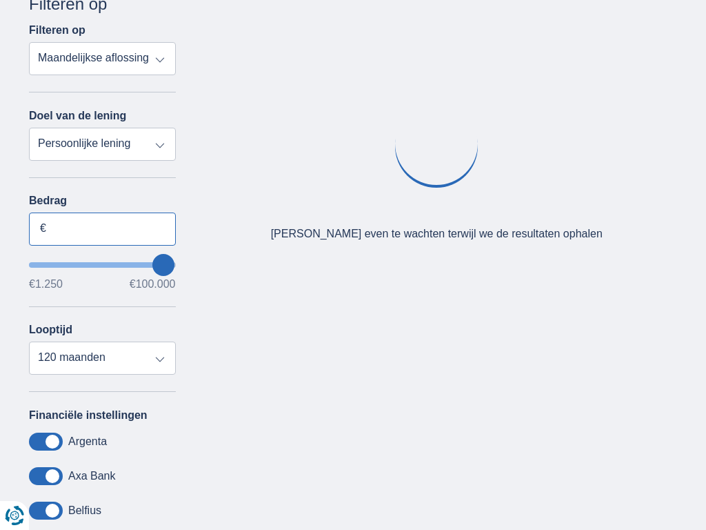
click at [102, 228] on input "Bedrag" at bounding box center [102, 228] width 147 height 33
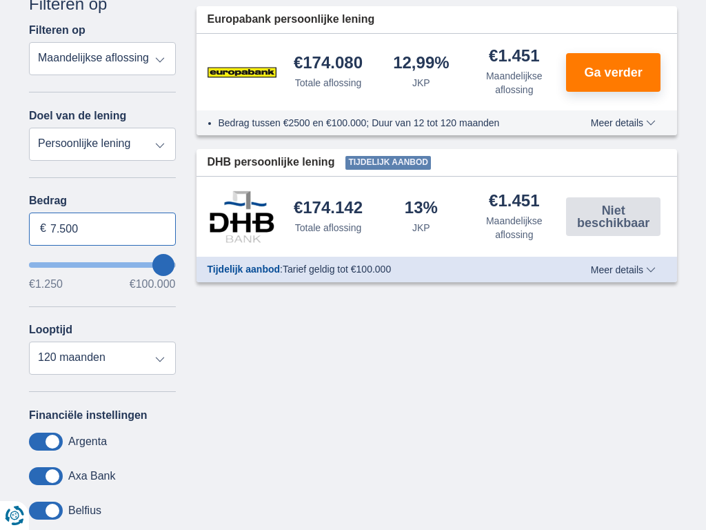
click at [102, 228] on input "7.500" at bounding box center [102, 228] width 147 height 33
type input "7"
type input "100.000"
type input "99250"
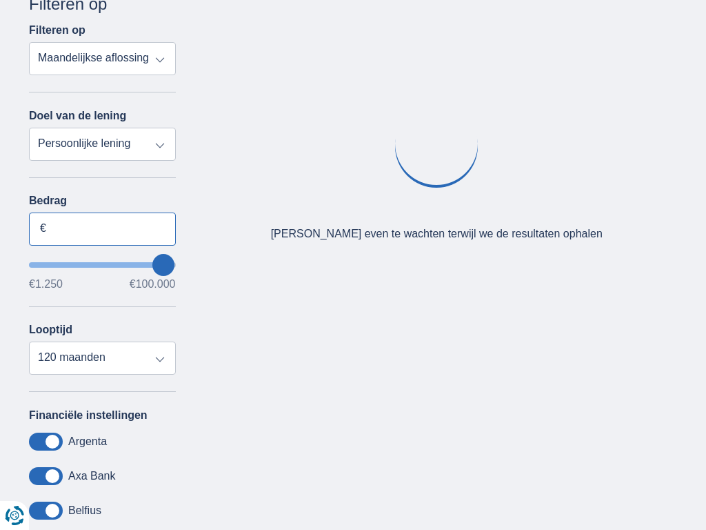
click at [102, 228] on input "Bedrag" at bounding box center [102, 228] width 147 height 33
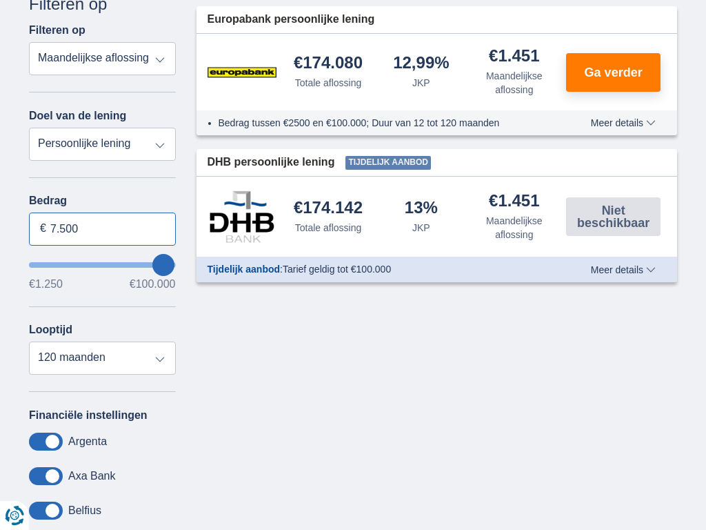
click at [102, 228] on input "7.500" at bounding box center [102, 228] width 147 height 33
type input "7"
type input "100.000"
type input "99250"
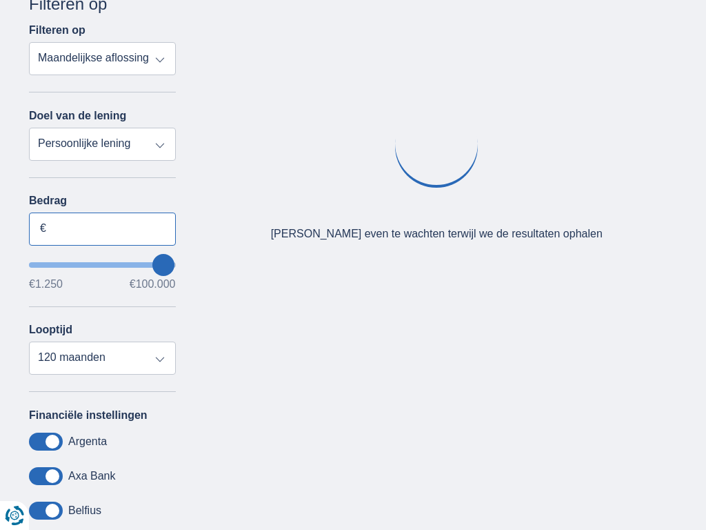
click at [102, 228] on input "Bedrag" at bounding box center [102, 228] width 147 height 33
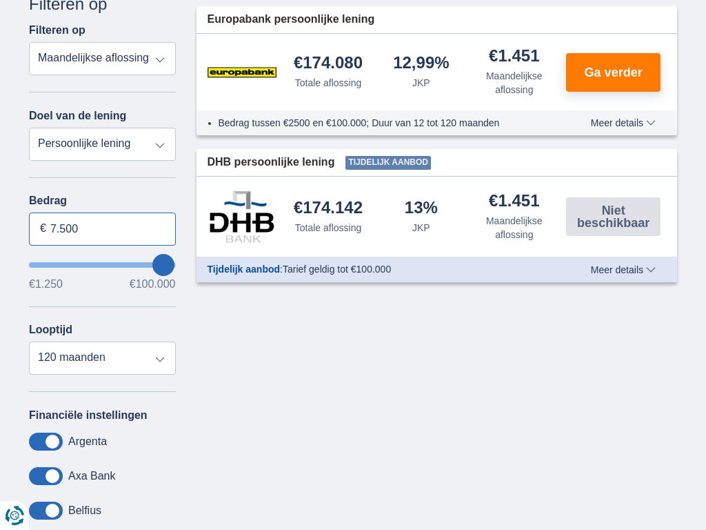
click at [102, 228] on input "7.500" at bounding box center [102, 228] width 147 height 33
type input "7"
type input "1.250"
type input "1250"
select select "24"
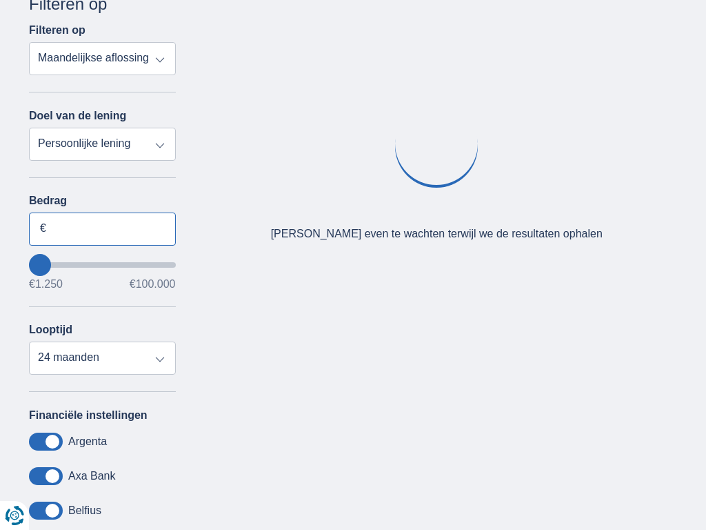
click at [102, 228] on input "Bedrag" at bounding box center [102, 228] width 147 height 33
click at [102, 228] on input "7.500" at bounding box center [102, 228] width 147 height 33
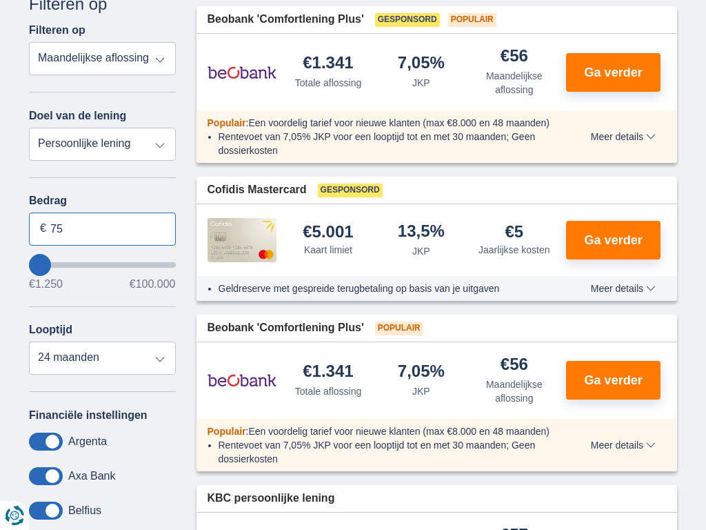
type input "7"
type input "100.000"
type input "99250"
select select "120"
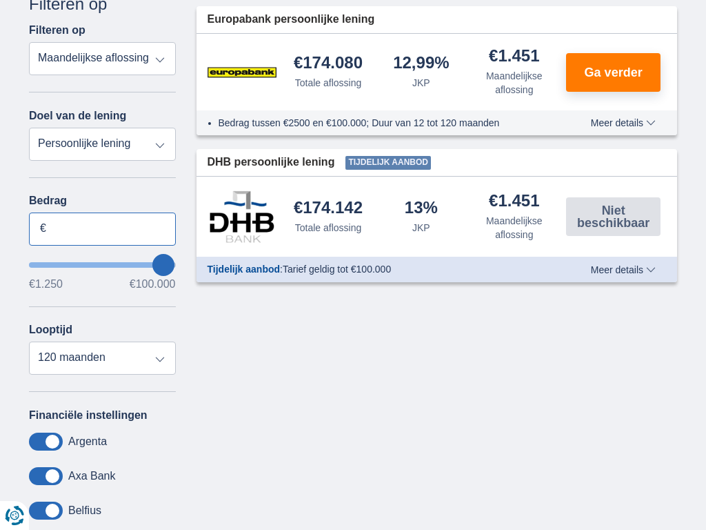
click at [102, 228] on input "Bedrag" at bounding box center [102, 228] width 147 height 33
click at [102, 228] on input "7.500" at bounding box center [102, 228] width 147 height 33
type input "7"
type input "100.000"
type input "99250"
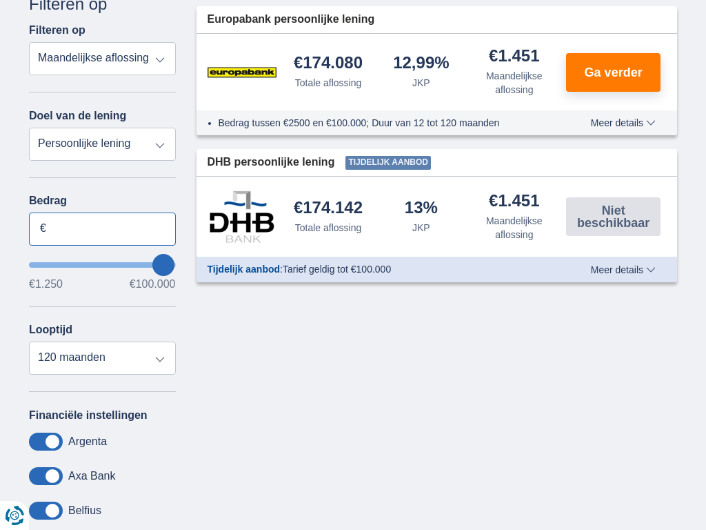
click at [102, 228] on input "Bedrag" at bounding box center [102, 228] width 147 height 33
click at [102, 228] on input "7.500" at bounding box center [102, 228] width 147 height 33
type input "7"
type input "100.000"
type input "99250"
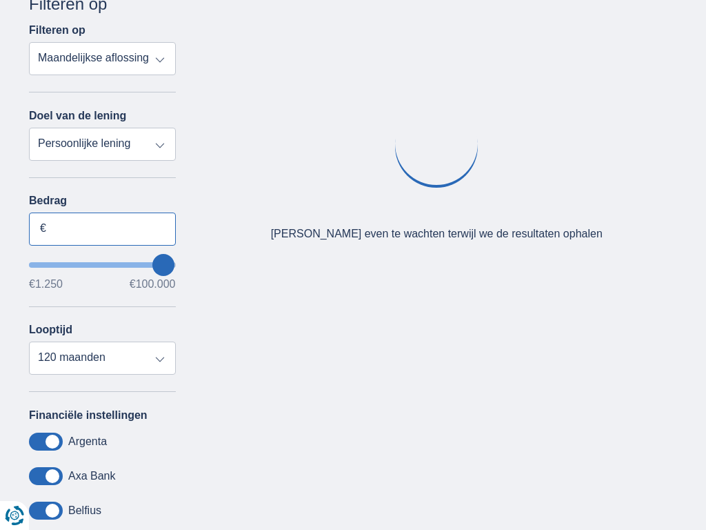
click at [102, 228] on input "Bedrag" at bounding box center [102, 228] width 147 height 33
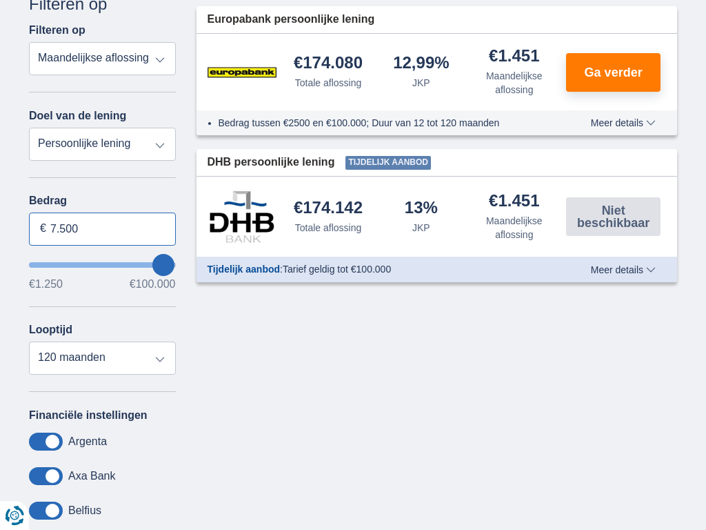
click at [102, 228] on input "7.500" at bounding box center [102, 228] width 147 height 33
type input "7"
type input "100.000"
type input "99250"
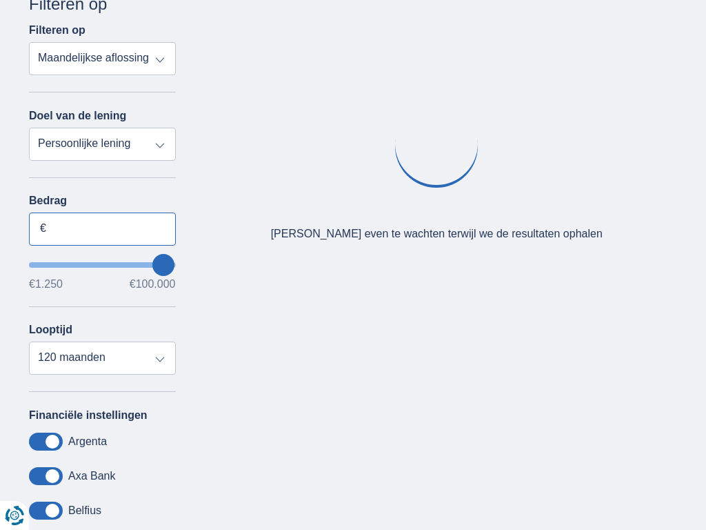
click at [102, 228] on input "Bedrag" at bounding box center [102, 228] width 147 height 33
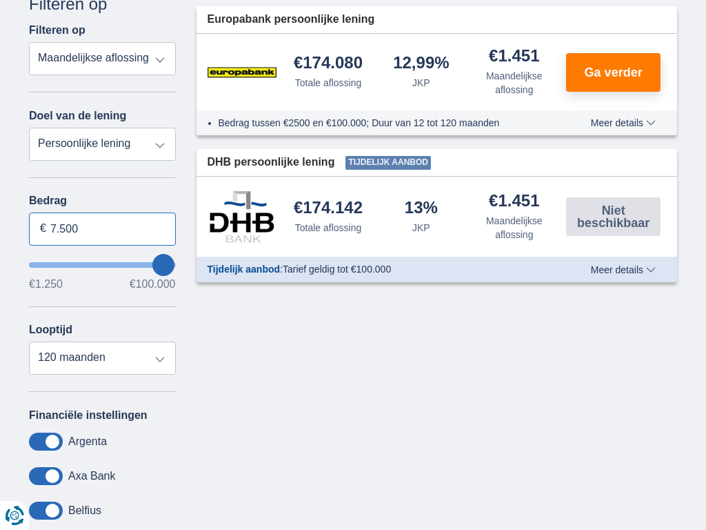
click at [102, 228] on input "7.500" at bounding box center [102, 228] width 147 height 33
type input "7"
type input "53.592"
type input "53250"
click at [102, 228] on input "Bedrag" at bounding box center [102, 228] width 147 height 33
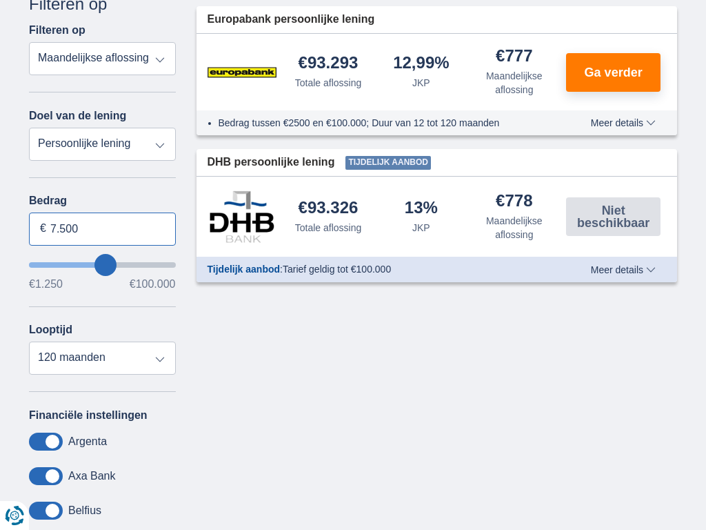
click at [102, 228] on input "7.500" at bounding box center [102, 228] width 147 height 33
type input "7"
type input "100.000"
type input "99250"
click at [102, 228] on input "Bedrag" at bounding box center [102, 228] width 147 height 33
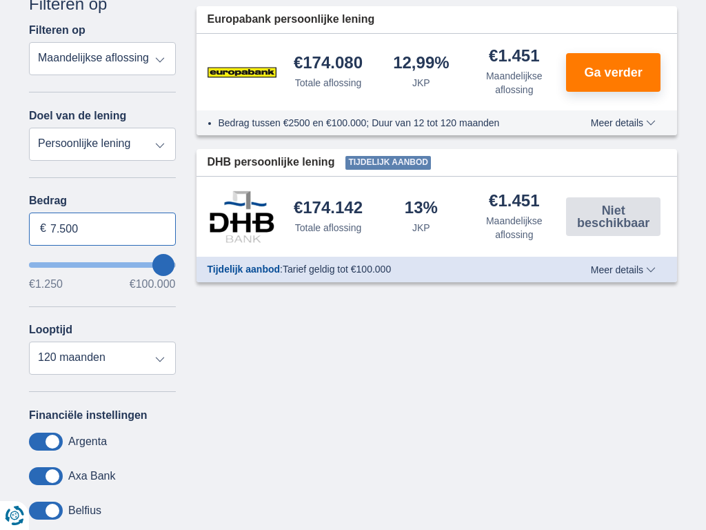
click at [102, 228] on input "7.500" at bounding box center [102, 228] width 147 height 33
type input "7"
type input "100.000"
type input "99250"
click at [102, 228] on input "Bedrag" at bounding box center [102, 228] width 147 height 33
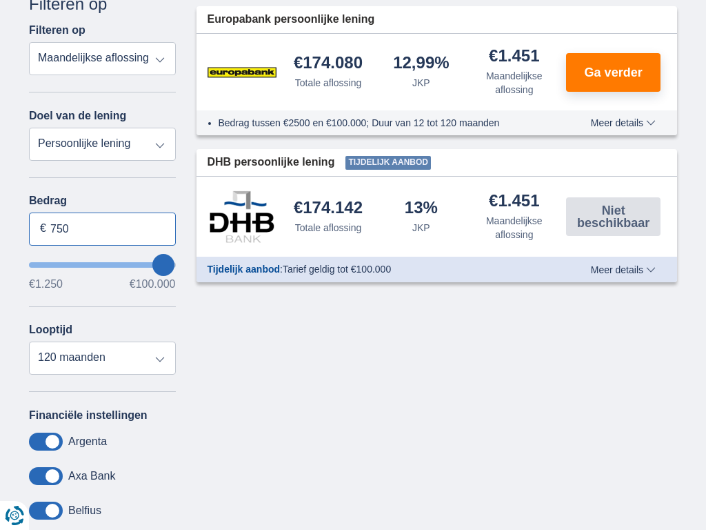
type input "7.500"
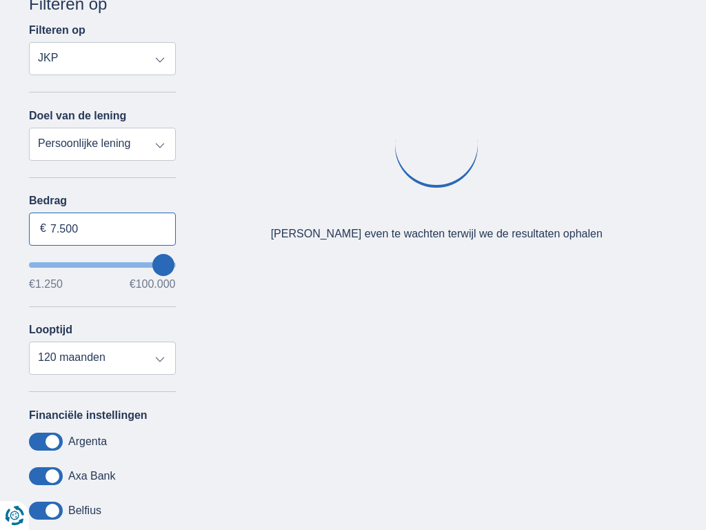
select select "mrp+"
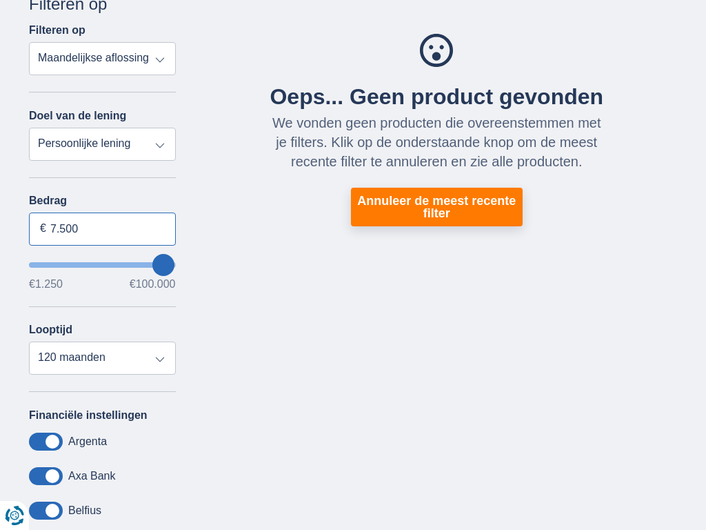
type input "7.500"
type input "7250"
select select "42"
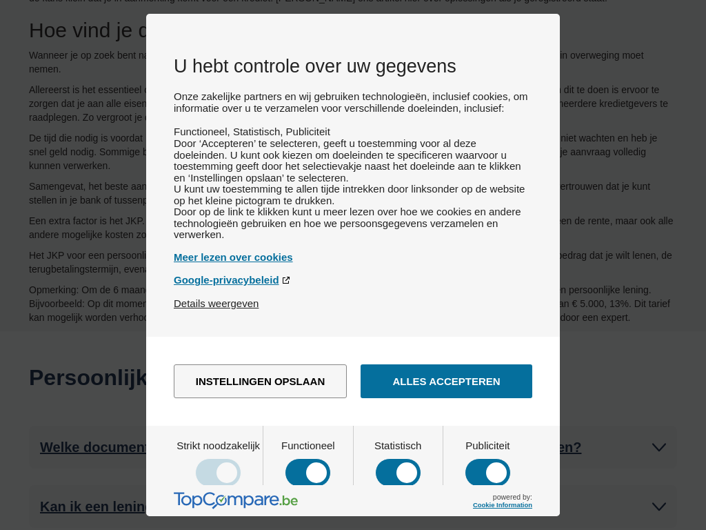
scroll to position [0, 0]
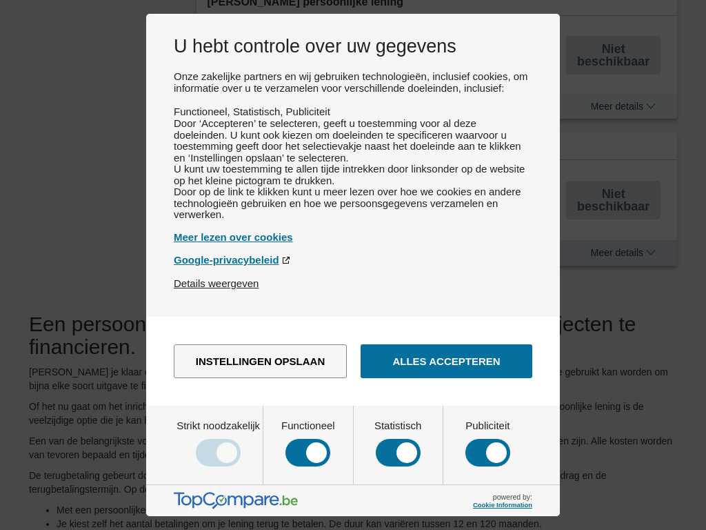
type input "7250"
